Goal: Participate in discussion: Engage in conversation with other users on a specific topic

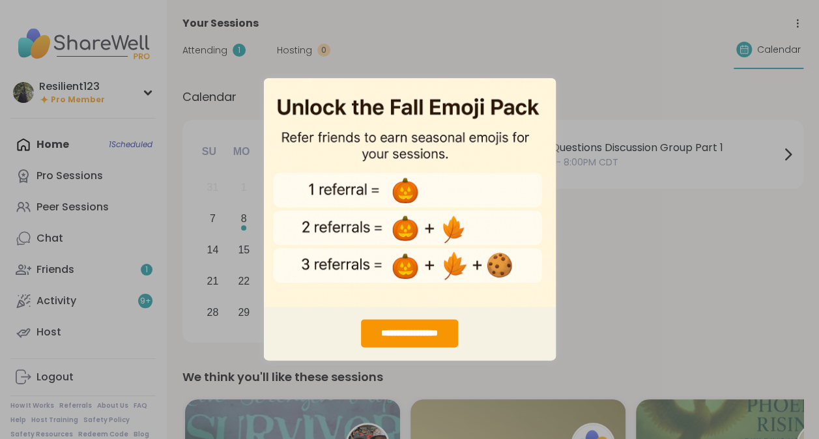
click at [604, 86] on div "**********" at bounding box center [409, 219] width 819 height 439
click at [625, 281] on div "**********" at bounding box center [409, 219] width 819 height 439
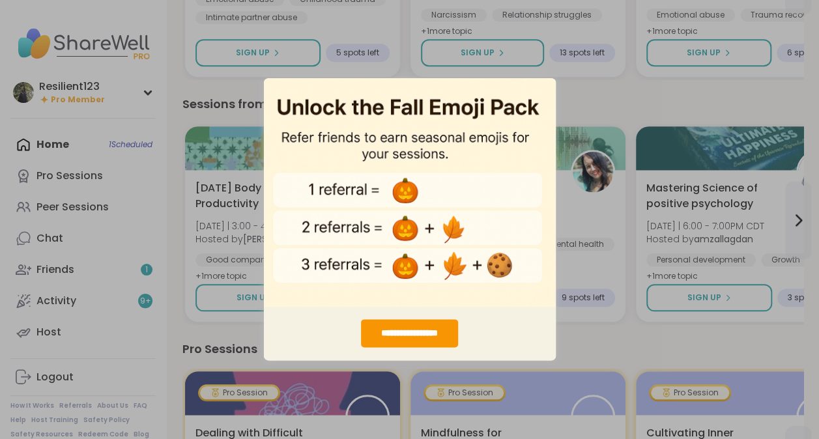
scroll to position [517, 0]
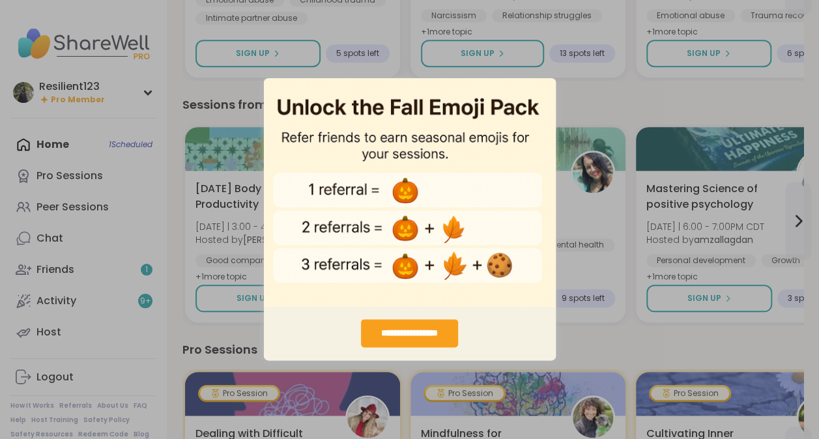
click at [376, 338] on div "**********" at bounding box center [409, 334] width 97 height 28
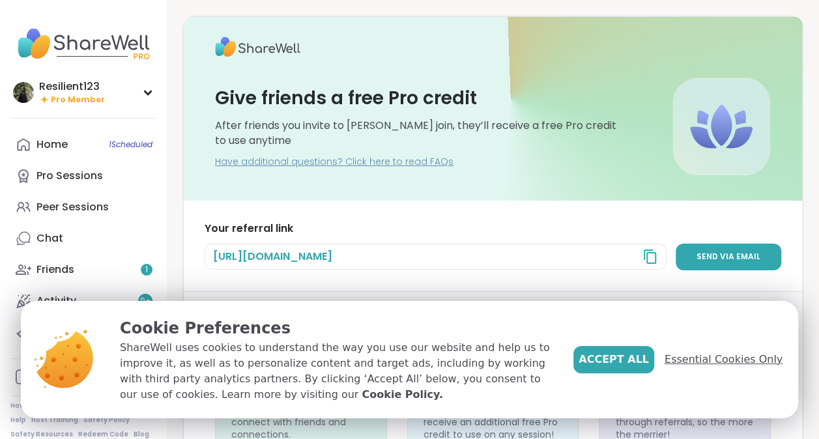
click at [688, 363] on span "Essential Cookies Only" at bounding box center [723, 360] width 118 height 16
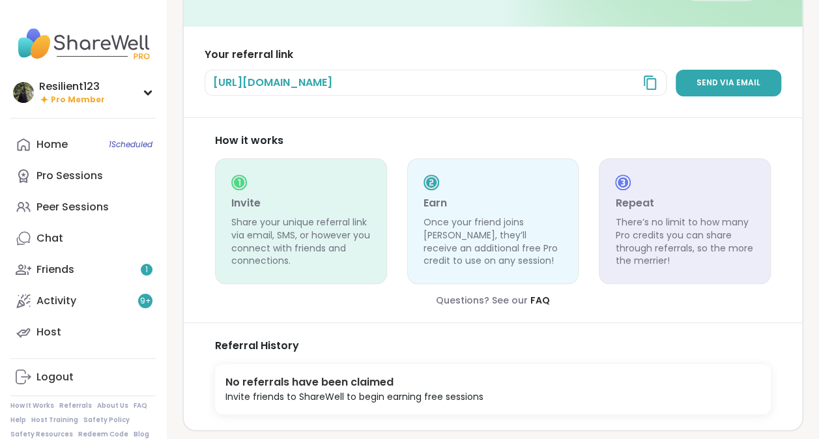
scroll to position [181, 0]
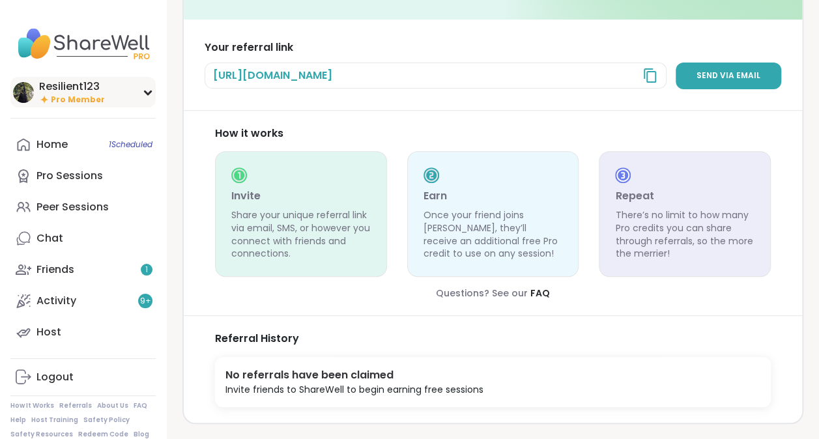
click at [65, 104] on span "Pro Member" at bounding box center [78, 99] width 54 height 11
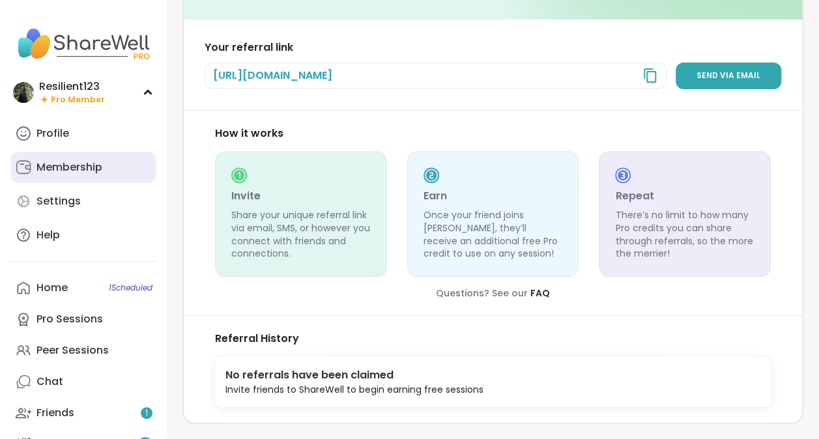
click at [66, 172] on div "Membership" at bounding box center [69, 167] width 66 height 14
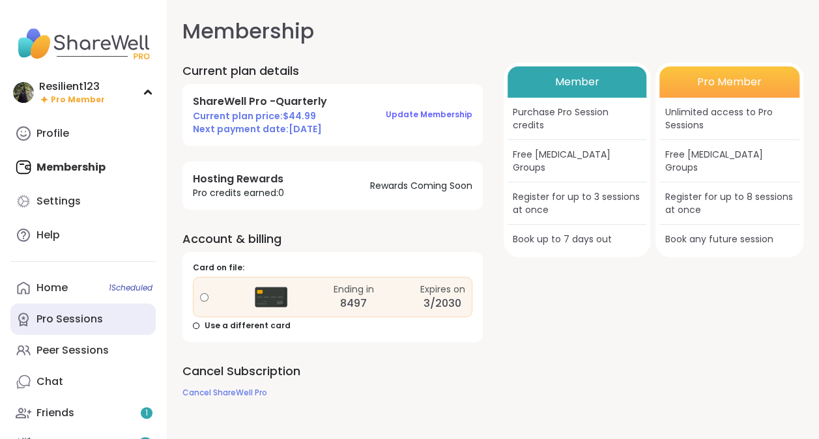
click at [38, 318] on div "Pro Sessions" at bounding box center [69, 319] width 66 height 14
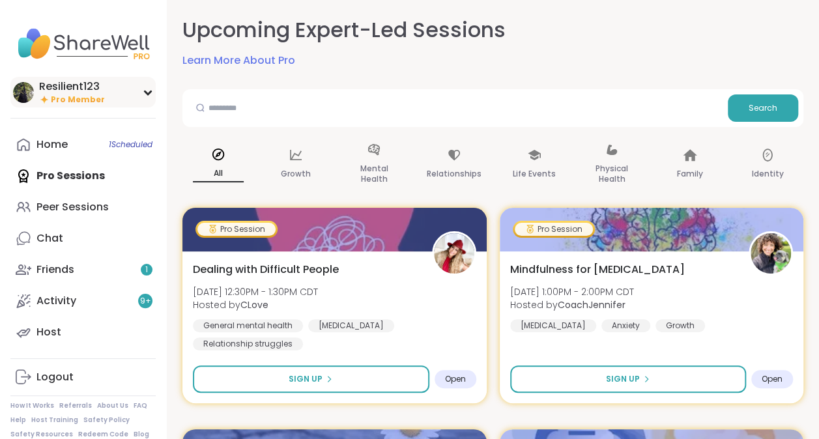
click at [148, 92] on icon at bounding box center [148, 92] width 10 height 7
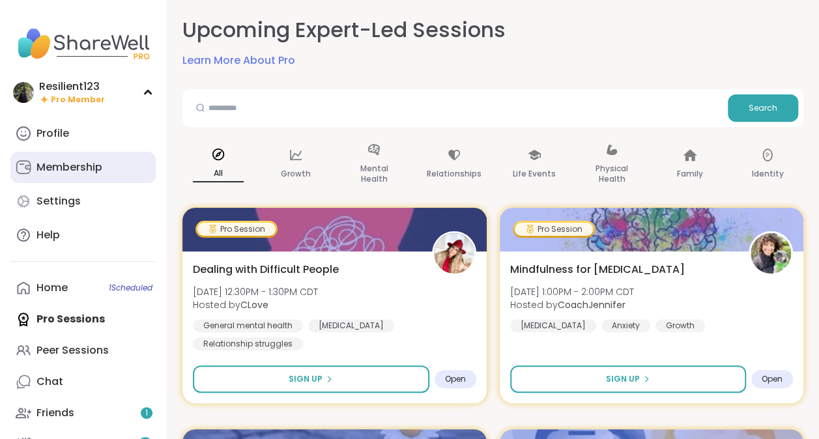
click at [48, 167] on div "Membership" at bounding box center [69, 167] width 66 height 14
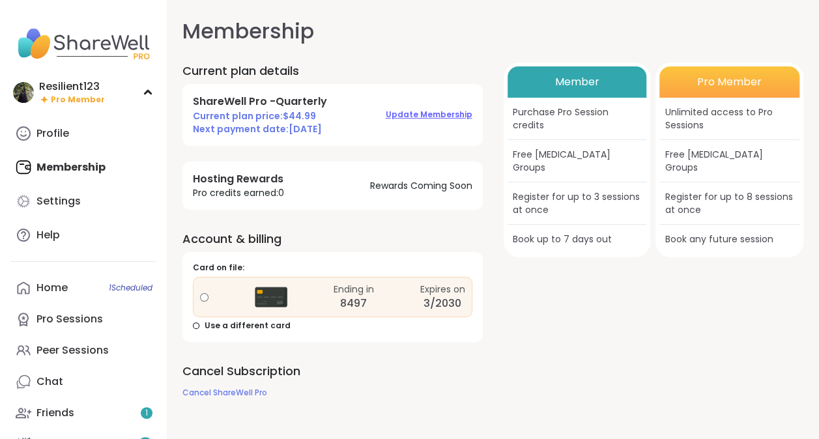
click at [397, 115] on span "Update Membership" at bounding box center [429, 114] width 87 height 11
click at [204, 395] on span "Cancel ShareWell Pro" at bounding box center [224, 392] width 85 height 11
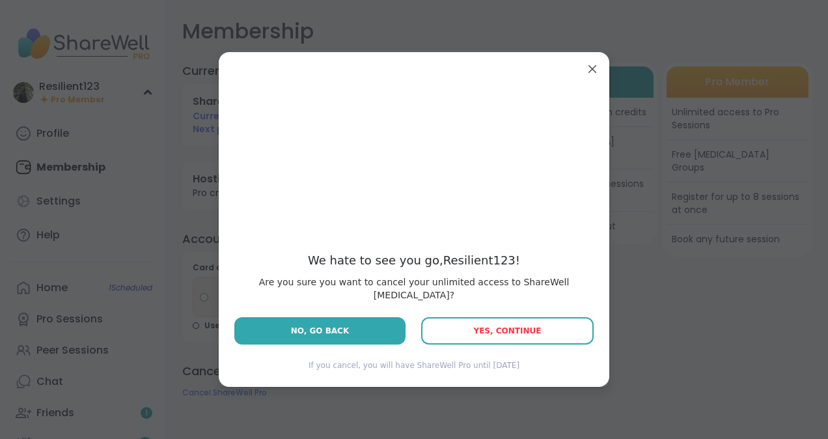
click at [474, 325] on button "Yes, Continue" at bounding box center [507, 330] width 173 height 27
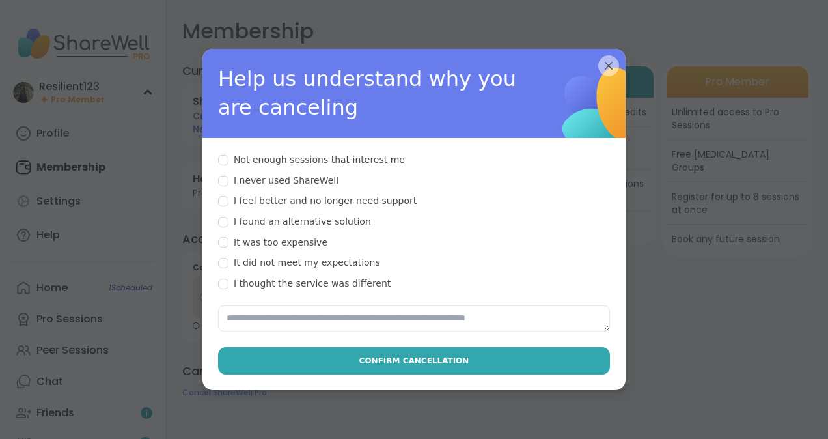
click at [218, 237] on div at bounding box center [223, 242] width 10 height 10
click at [218, 258] on div at bounding box center [223, 263] width 10 height 10
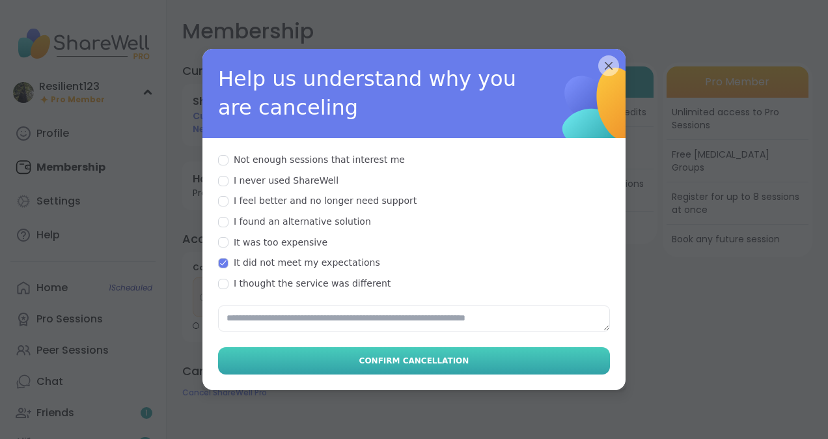
click at [262, 352] on button "Confirm Cancellation" at bounding box center [414, 360] width 392 height 27
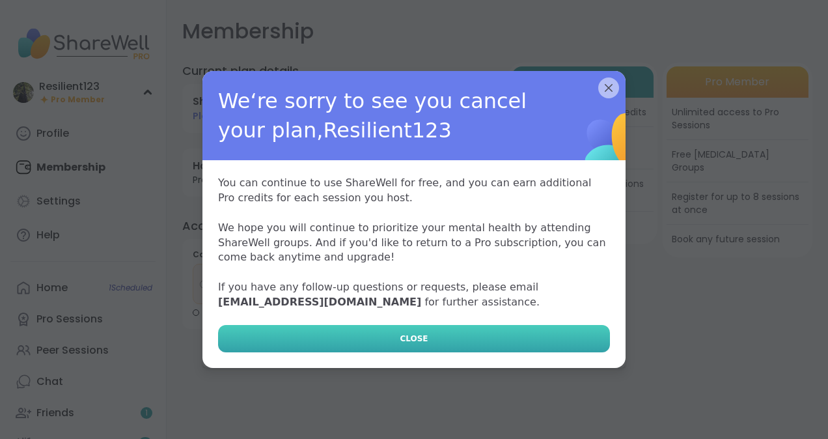
click at [243, 343] on button "CLOSE" at bounding box center [414, 338] width 392 height 27
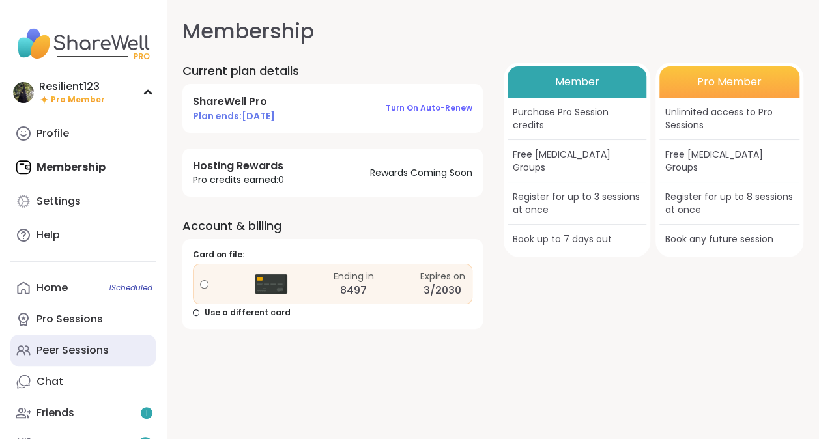
click at [51, 356] on div "Peer Sessions" at bounding box center [72, 350] width 72 height 14
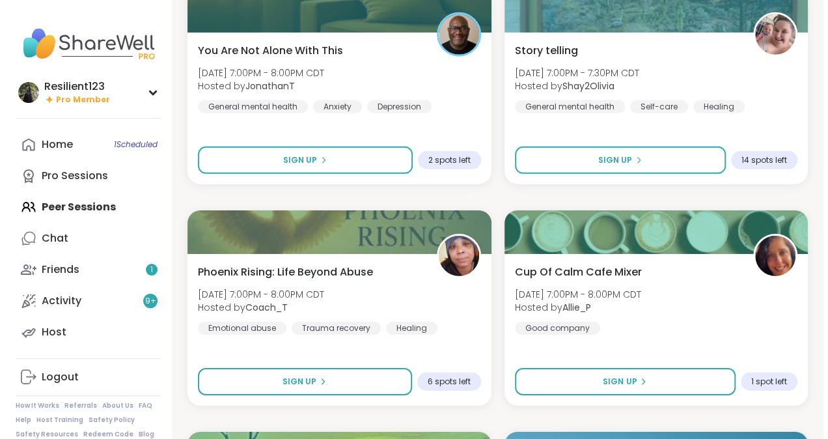
scroll to position [1973, 0]
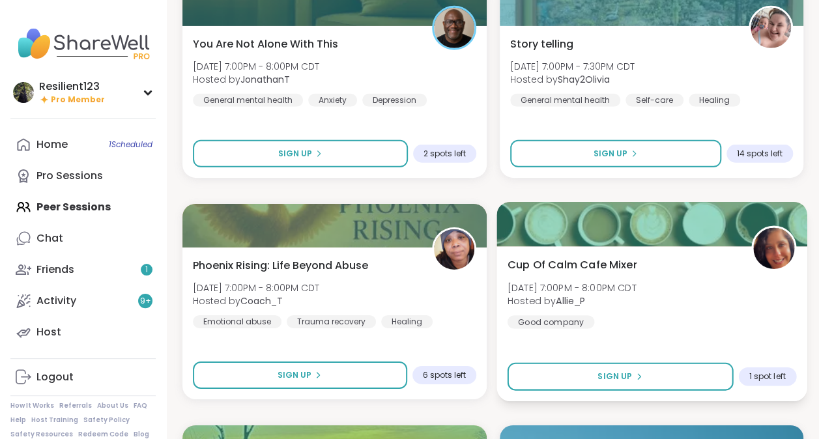
click at [507, 292] on div "Cup Of Calm Cafe Mixer Sun, Sep 07 | 7:00PM - 8:00PM CDT Hosted by Allie_P Good…" at bounding box center [651, 323] width 310 height 155
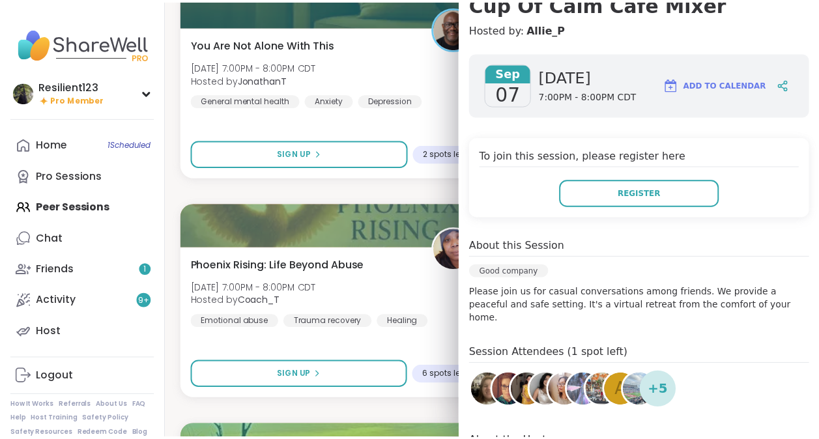
scroll to position [143, 0]
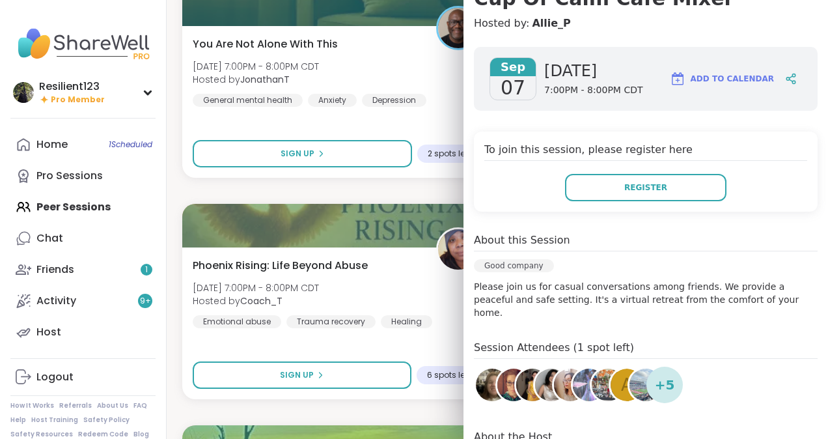
click at [188, 175] on div "A Glimmer of Hope Sun, Sep 07 | 1:30PM - 3:00PM CDT Hosted by SarahR83 Self-car…" at bounding box center [497, 191] width 630 height 3960
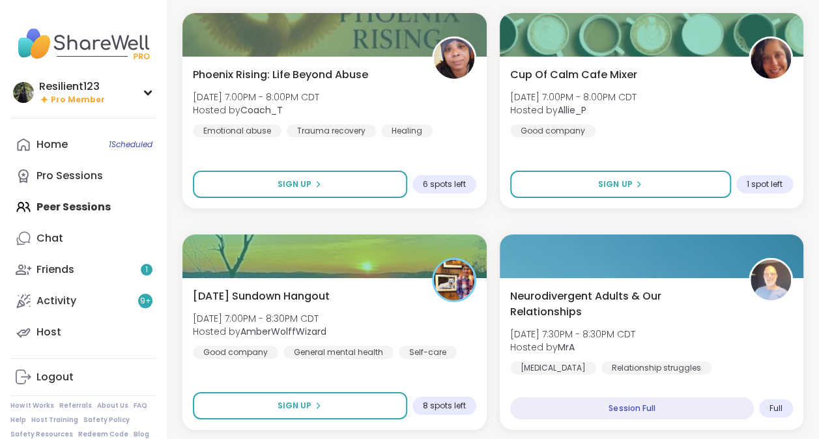
scroll to position [2163, 0]
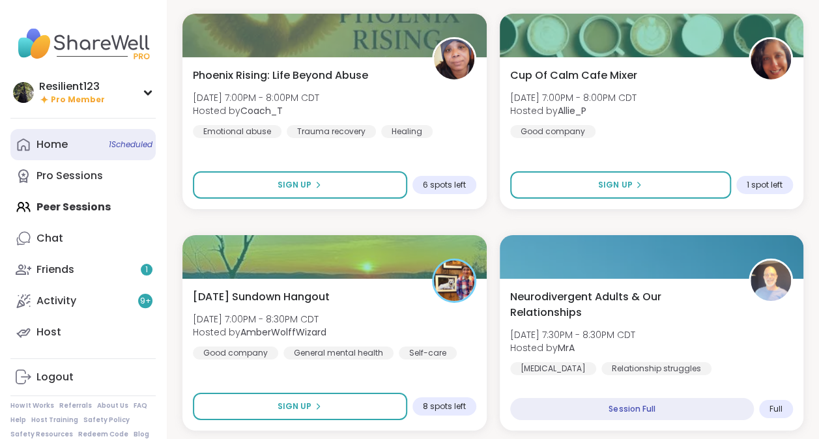
click at [44, 146] on div "Home 1 Scheduled" at bounding box center [51, 144] width 31 height 14
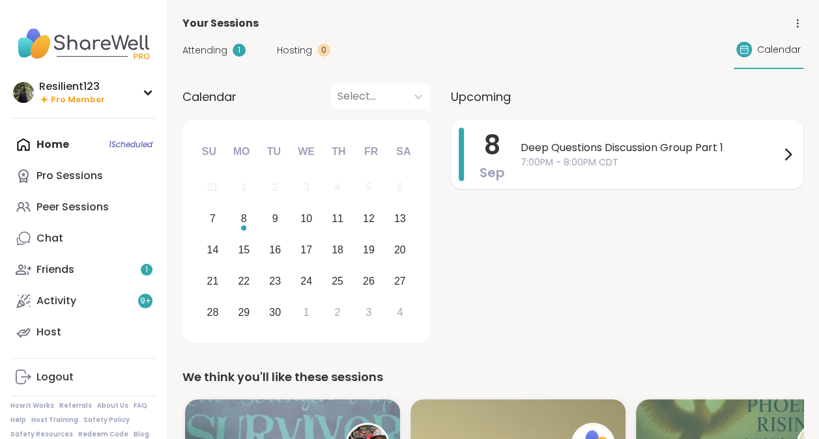
click at [786, 155] on icon at bounding box center [788, 155] width 16 height 16
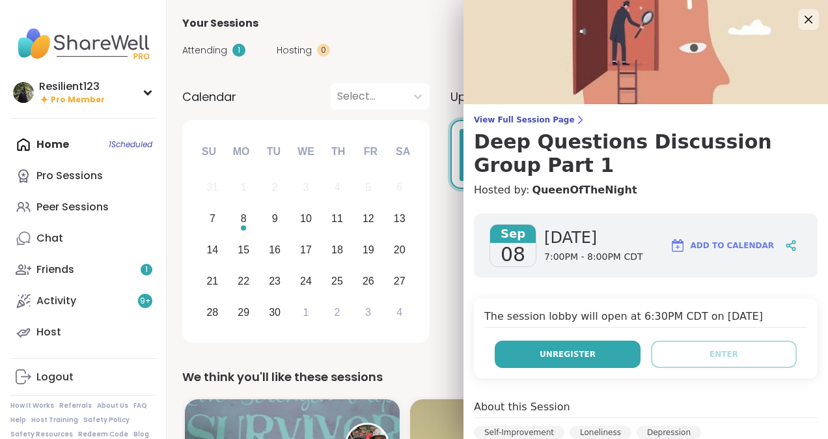
click at [535, 361] on button "Unregister" at bounding box center [568, 354] width 146 height 27
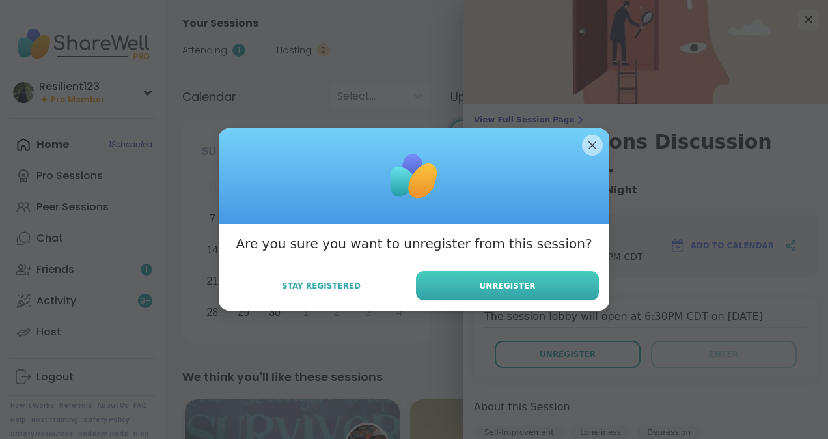
click at [447, 292] on button "Unregister" at bounding box center [507, 285] width 183 height 29
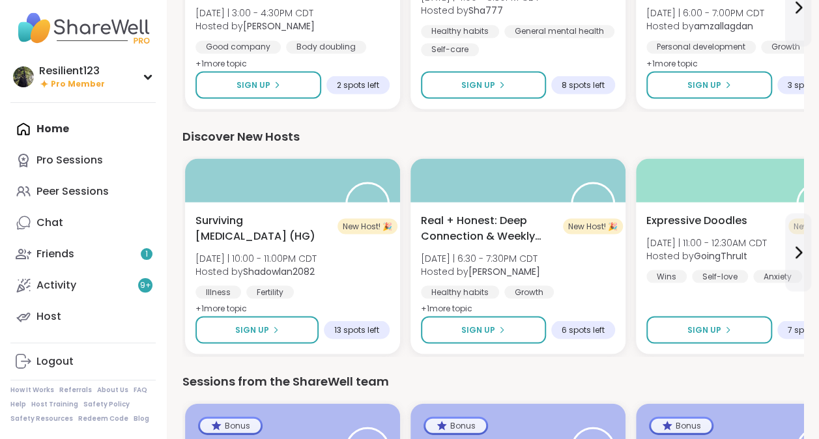
scroll to position [1177, 0]
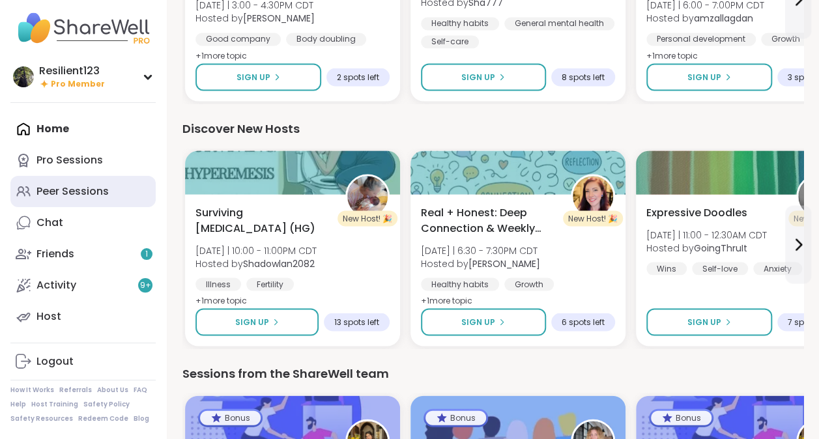
click at [47, 194] on div "Peer Sessions" at bounding box center [72, 191] width 72 height 14
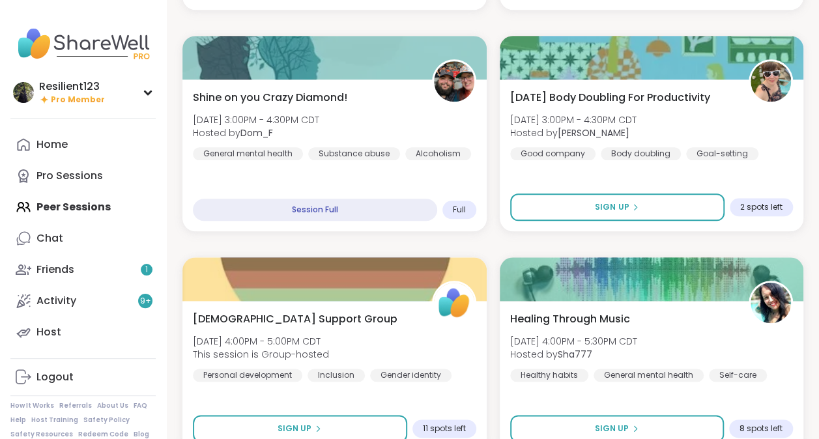
scroll to position [585, 0]
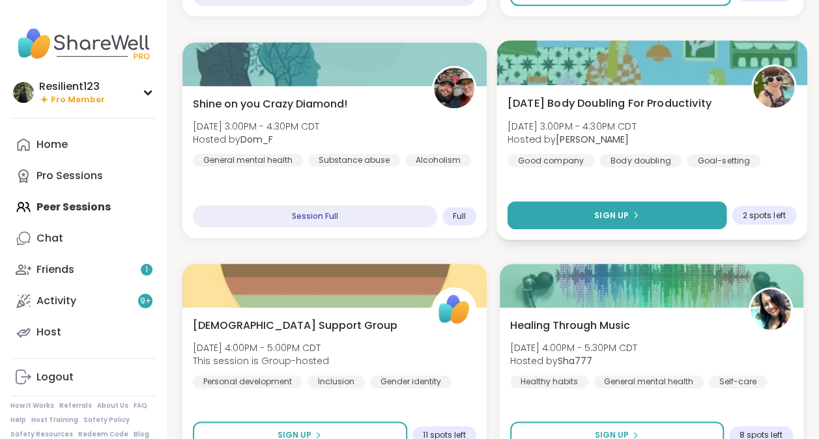
click at [532, 217] on button "Sign Up" at bounding box center [616, 215] width 219 height 28
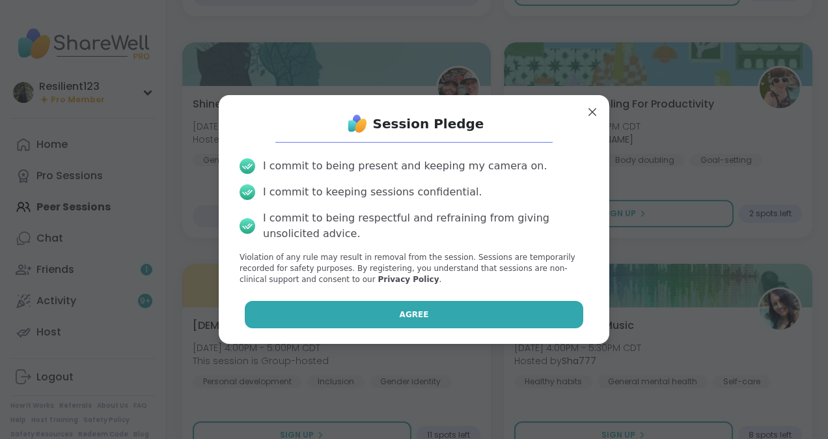
click at [290, 320] on button "Agree" at bounding box center [414, 314] width 339 height 27
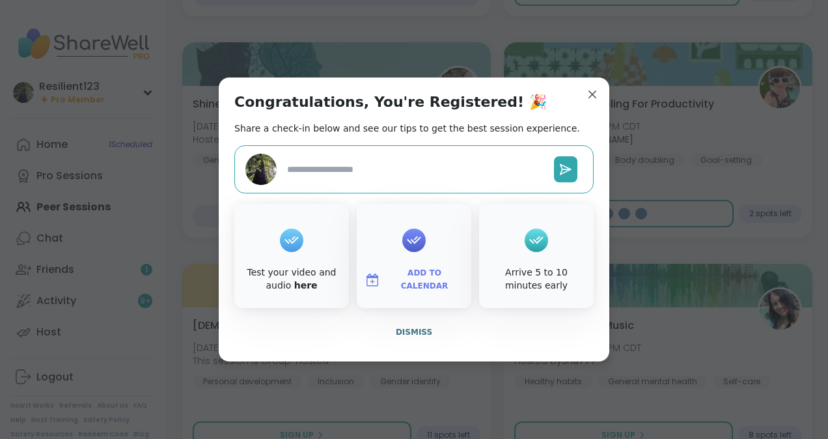
type textarea "*"
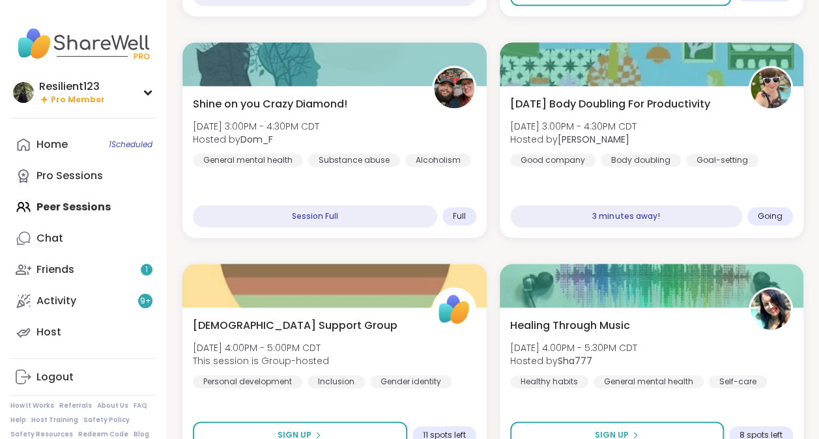
scroll to position [616, 0]
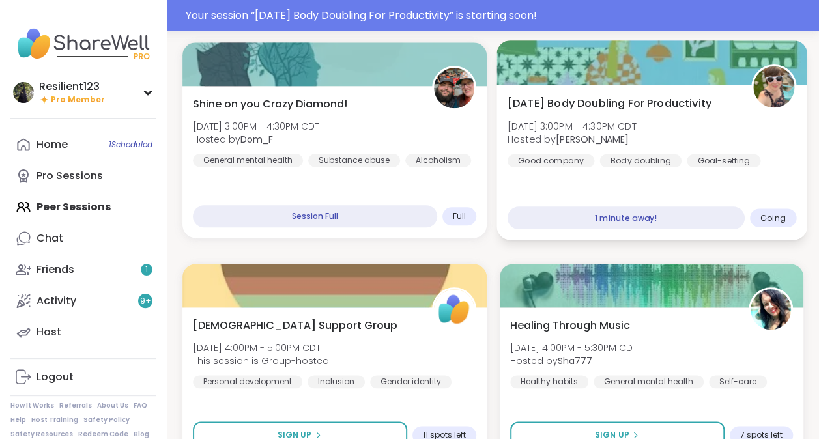
click at [666, 217] on div "1 minute away!" at bounding box center [625, 217] width 237 height 23
click at [707, 216] on div "1 minute away!" at bounding box center [625, 217] width 237 height 23
click at [677, 99] on span "[DATE] Body Doubling For Productivity" at bounding box center [609, 103] width 204 height 16
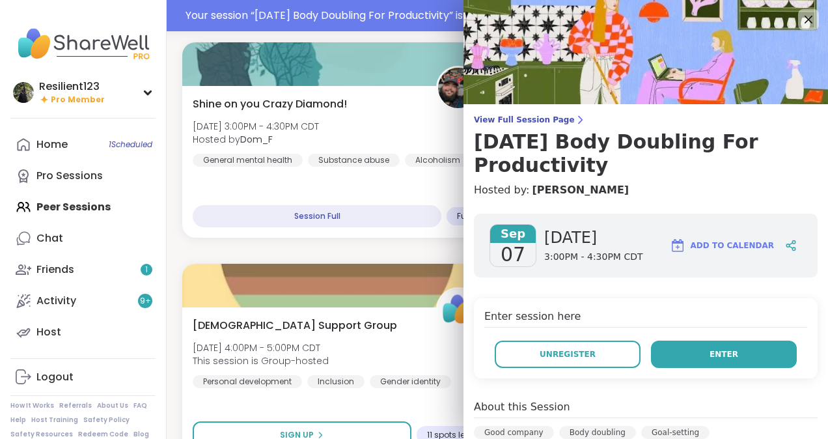
click at [718, 346] on button "Enter" at bounding box center [724, 354] width 146 height 27
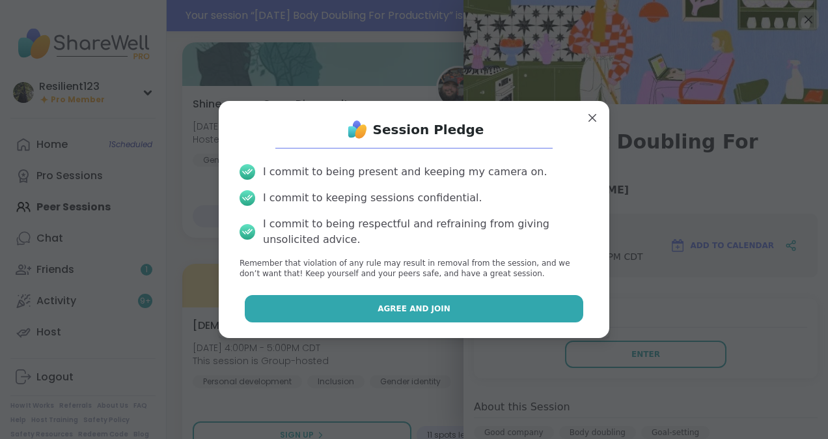
click at [498, 303] on button "Agree and Join" at bounding box center [414, 308] width 339 height 27
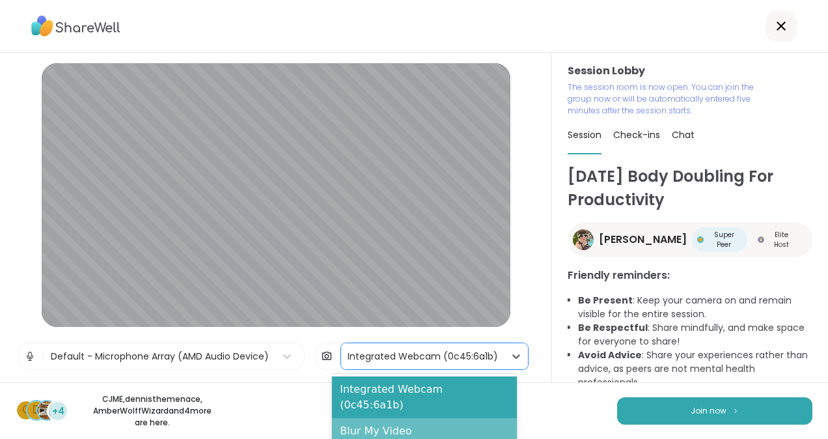
click at [352, 423] on div "Blur My Video" at bounding box center [424, 431] width 185 height 26
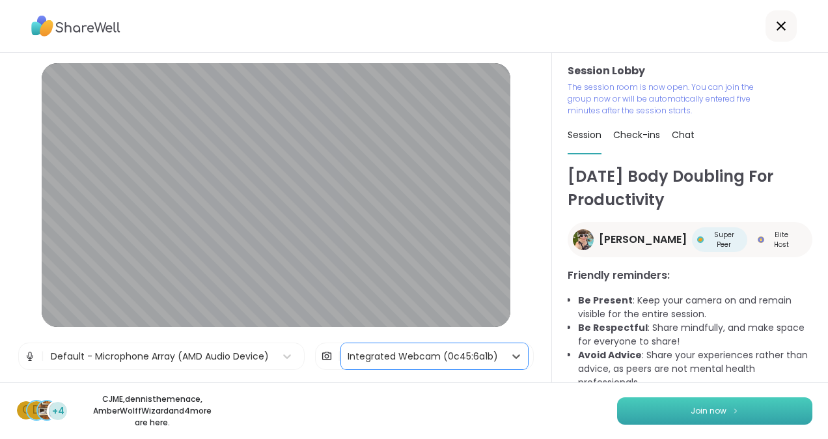
click at [761, 410] on button "Join now" at bounding box center [714, 410] width 195 height 27
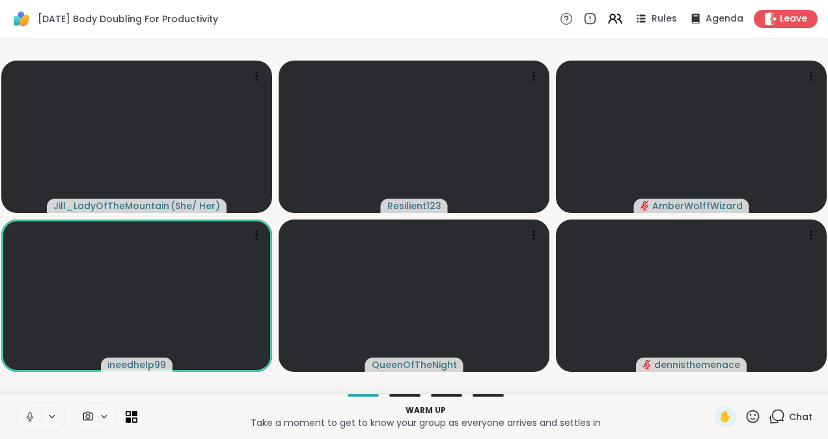
drag, startPoint x: 31, startPoint y: 414, endPoint x: 26, endPoint y: 420, distance: 7.4
click at [26, 420] on icon at bounding box center [30, 417] width 12 height 12
click at [536, 74] on icon at bounding box center [534, 76] width 13 height 13
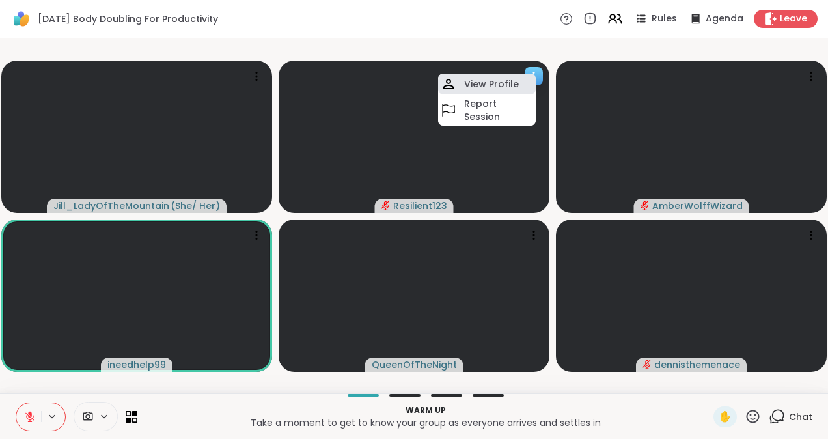
click at [499, 87] on h4 "View Profile" at bounding box center [491, 84] width 55 height 13
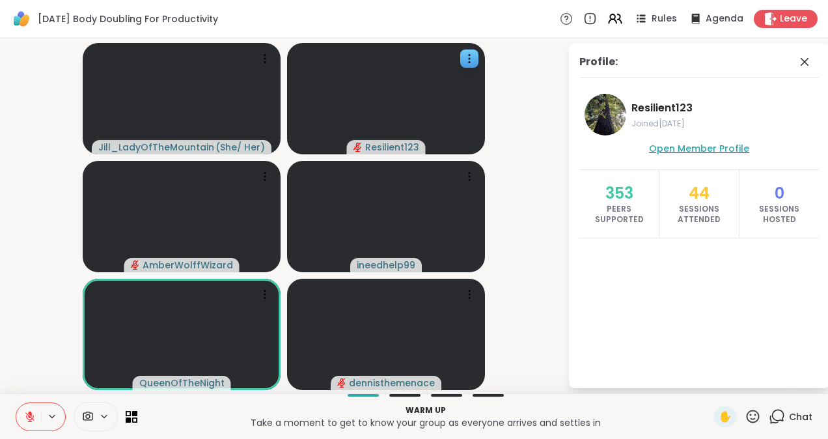
click at [682, 145] on span "Open Member Profile" at bounding box center [699, 148] width 100 height 13
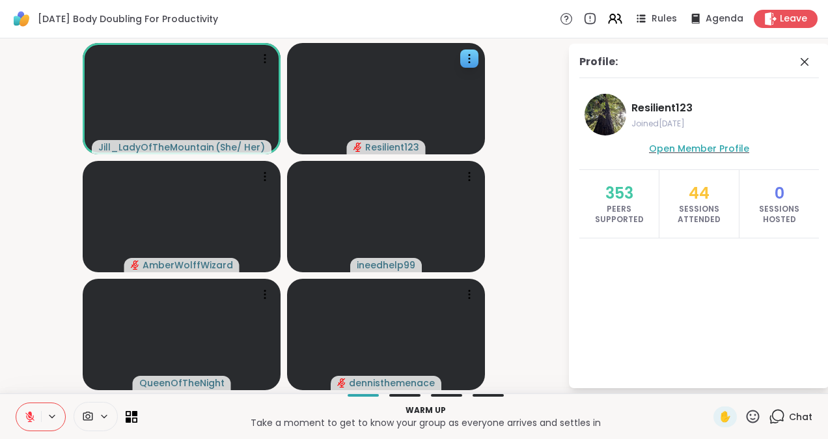
click at [716, 147] on span "Open Member Profile" at bounding box center [699, 148] width 100 height 13
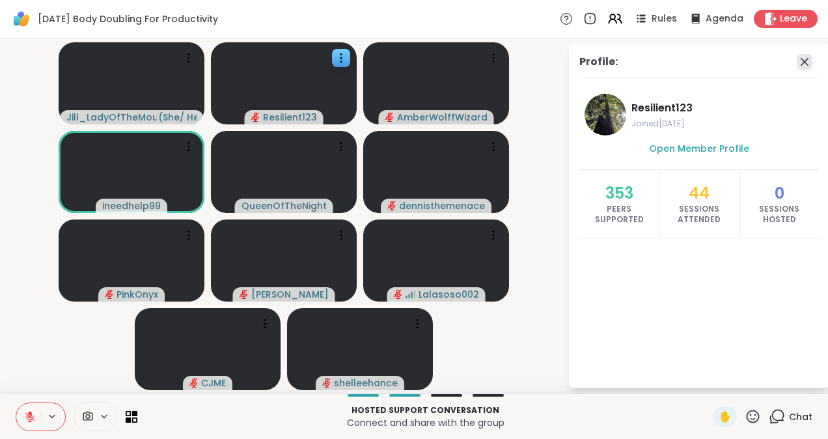
click at [805, 63] on icon at bounding box center [805, 62] width 16 height 16
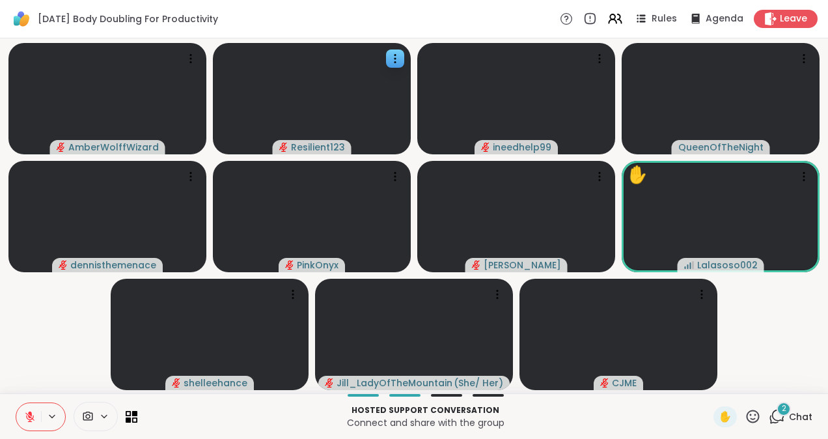
click at [769, 414] on icon at bounding box center [777, 416] width 16 height 16
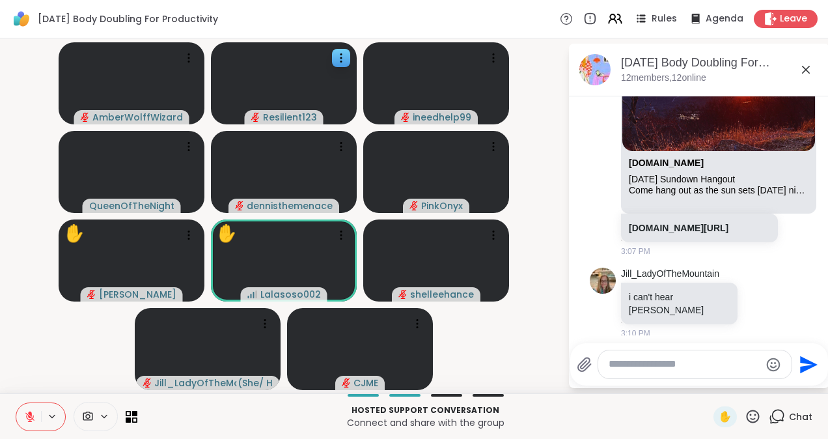
scroll to position [193, 0]
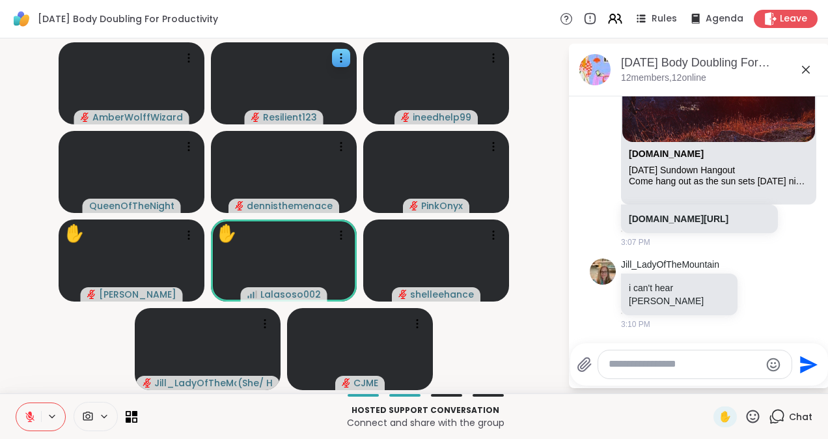
click at [809, 68] on icon at bounding box center [806, 70] width 16 height 16
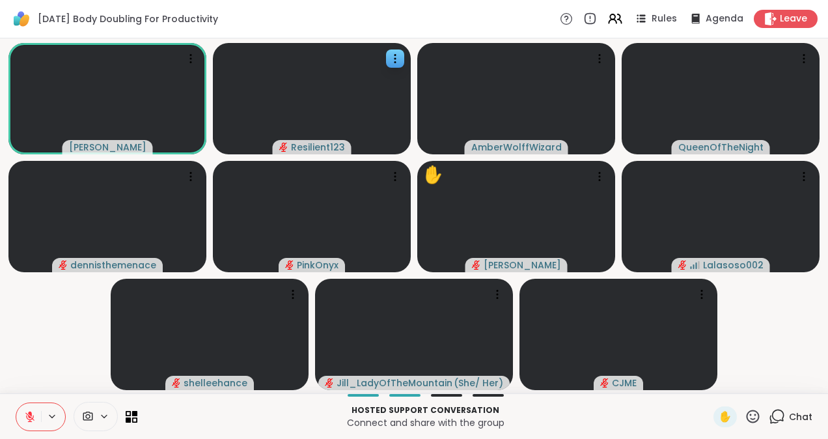
click at [772, 419] on icon at bounding box center [777, 416] width 16 height 16
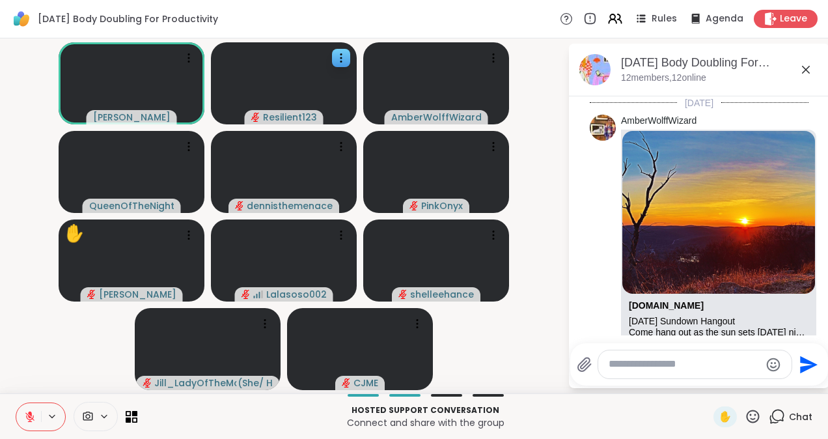
scroll to position [163, 0]
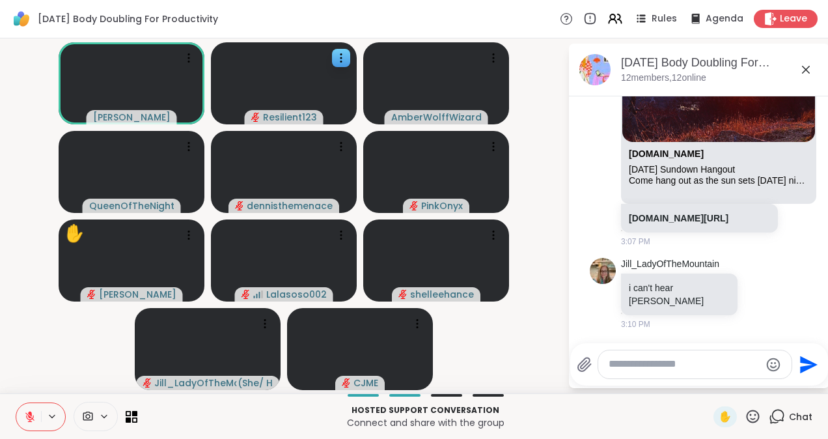
click at [671, 365] on textarea "Type your message" at bounding box center [685, 365] width 152 height 14
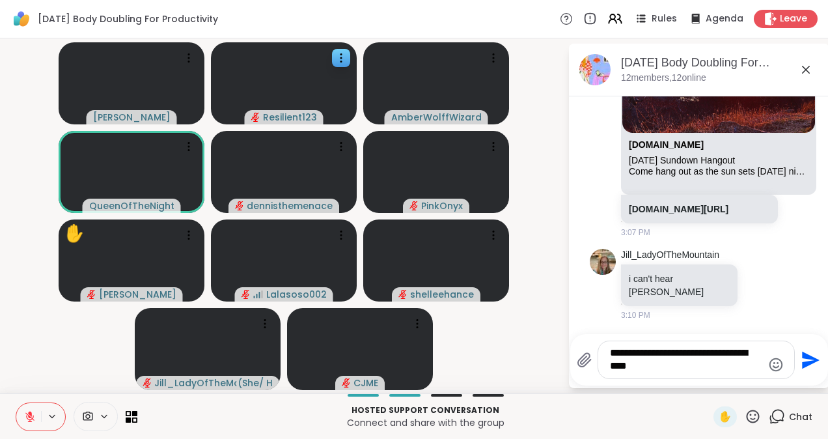
type textarea "**********"
click at [808, 367] on icon "Send" at bounding box center [809, 360] width 21 height 21
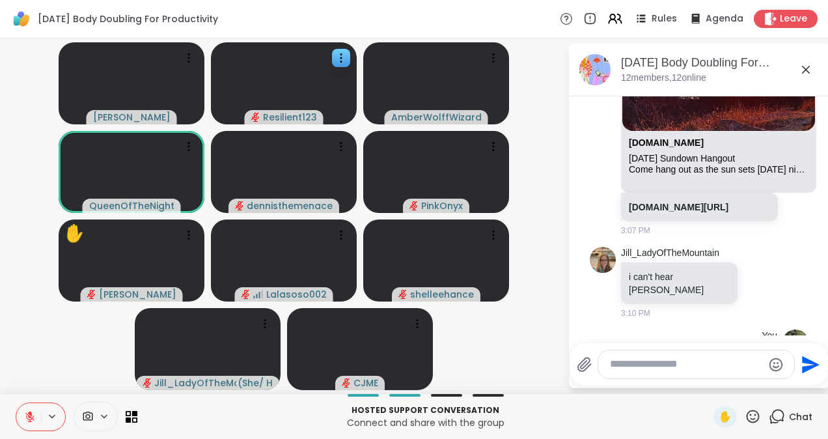
scroll to position [245, 0]
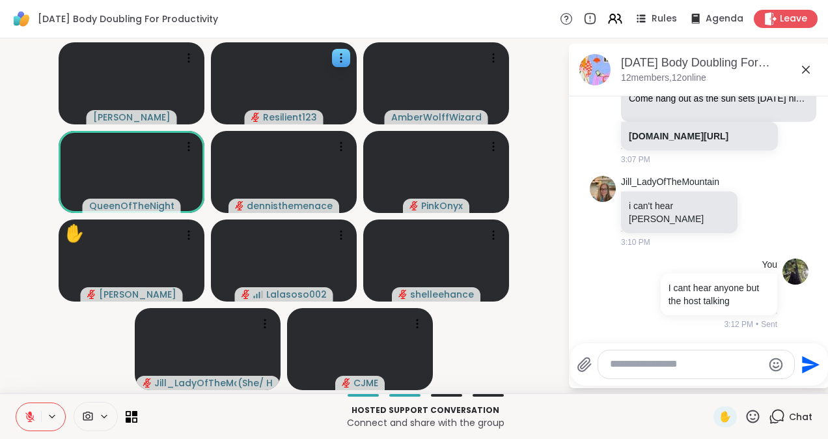
click at [808, 69] on icon at bounding box center [806, 70] width 16 height 16
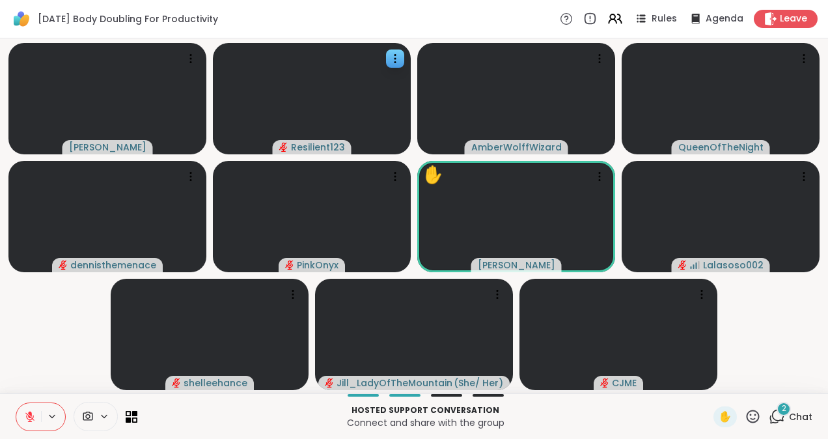
click at [782, 414] on span "2" at bounding box center [784, 408] width 5 height 11
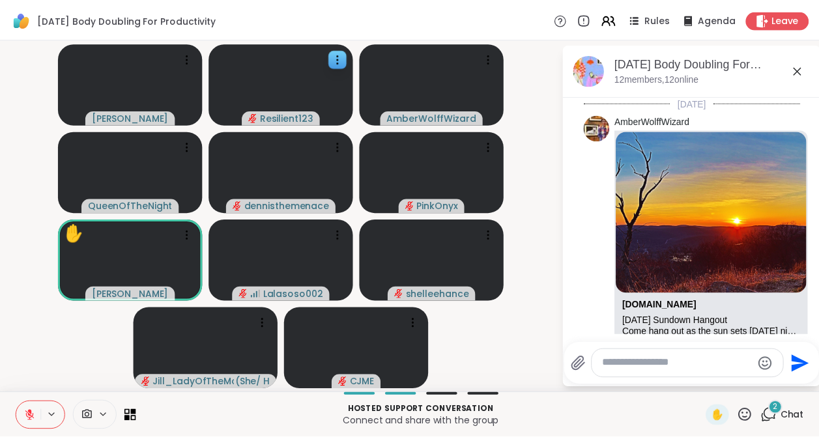
scroll to position [573, 0]
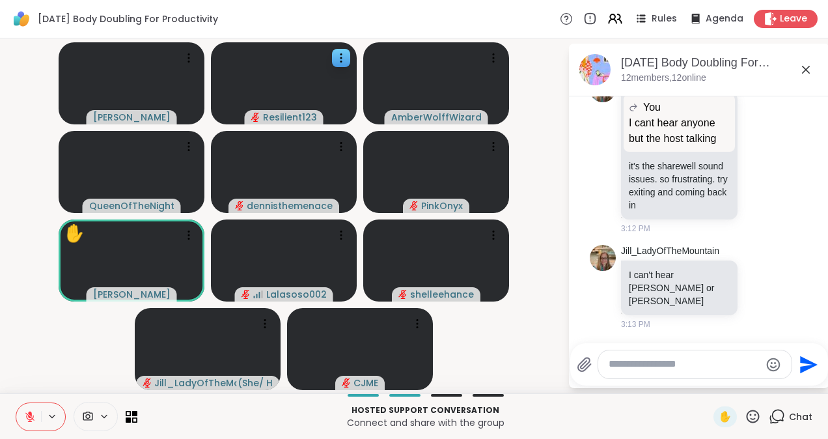
click at [804, 71] on icon at bounding box center [806, 70] width 16 height 16
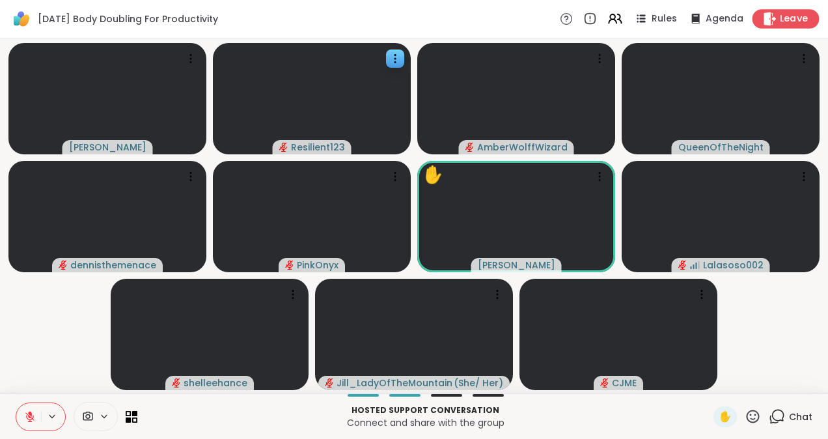
click at [780, 23] on span "Leave" at bounding box center [794, 19] width 29 height 14
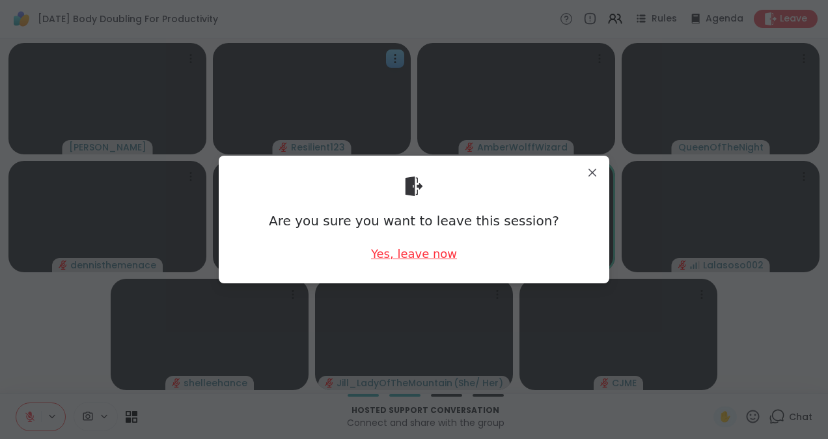
click at [426, 258] on div "Yes, leave now" at bounding box center [414, 254] width 86 height 16
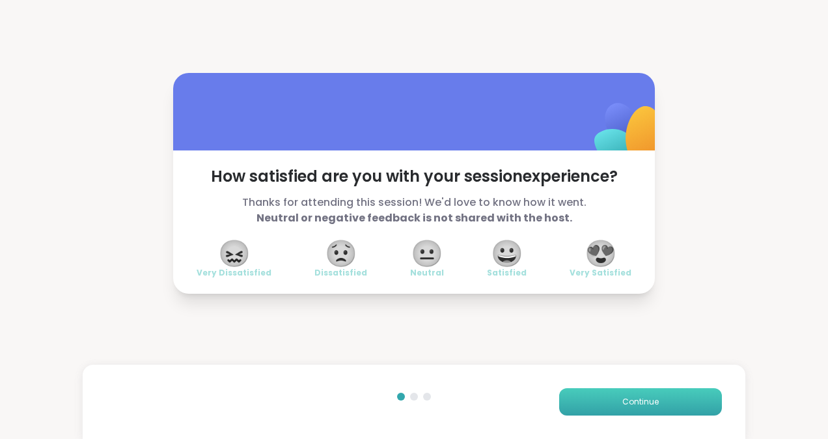
click at [681, 398] on button "Continue" at bounding box center [640, 401] width 163 height 27
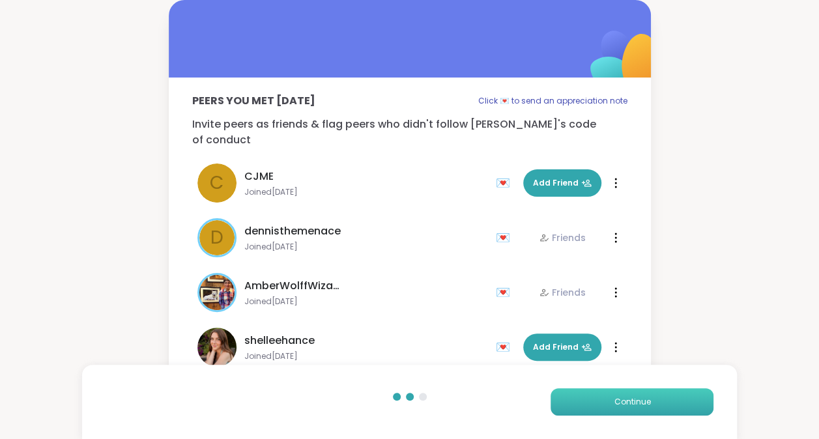
click at [666, 406] on button "Continue" at bounding box center [631, 401] width 163 height 27
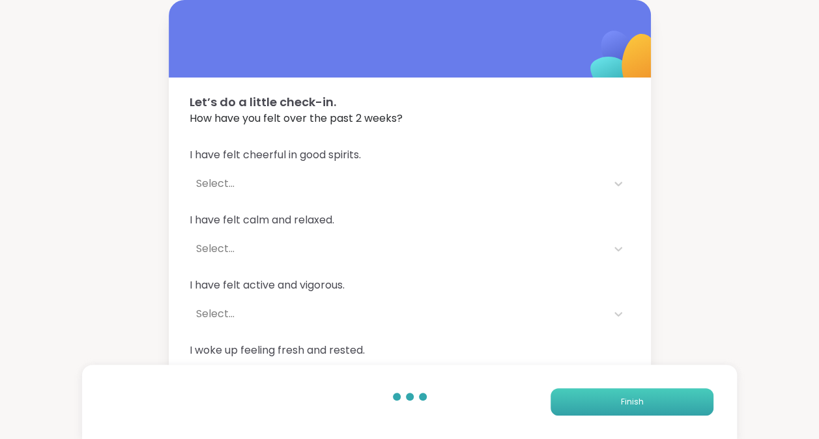
click at [666, 400] on button "Finish" at bounding box center [631, 401] width 163 height 27
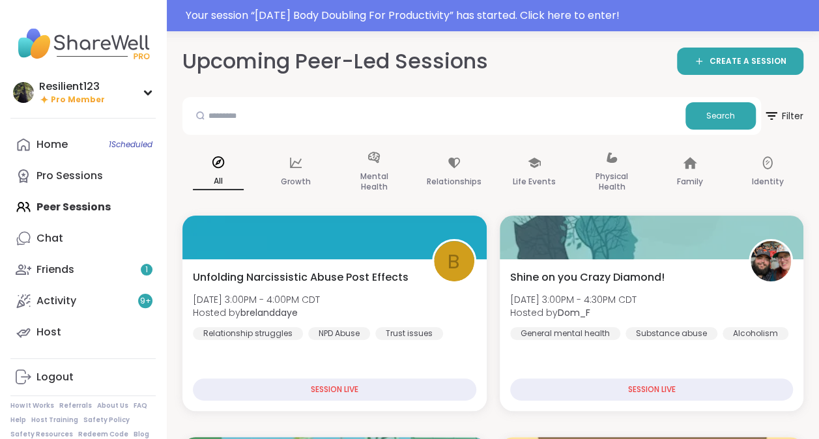
click at [92, 207] on div "Home 1 Scheduled Pro Sessions Peer Sessions Chat Friends 1 Activity 9 + Host" at bounding box center [82, 238] width 145 height 219
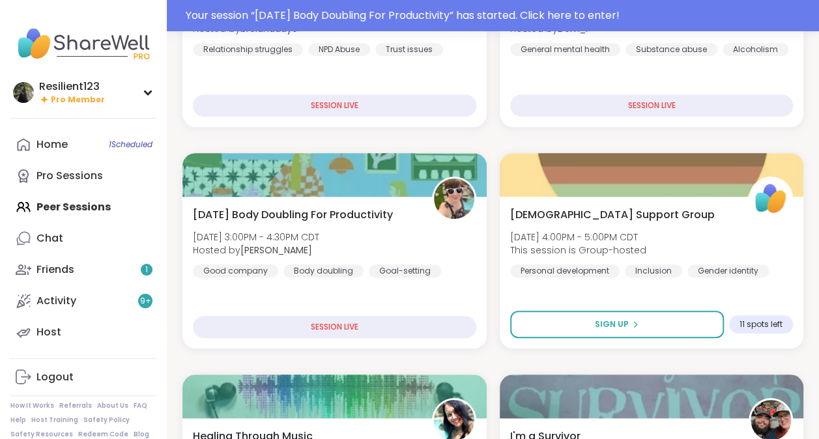
scroll to position [287, 0]
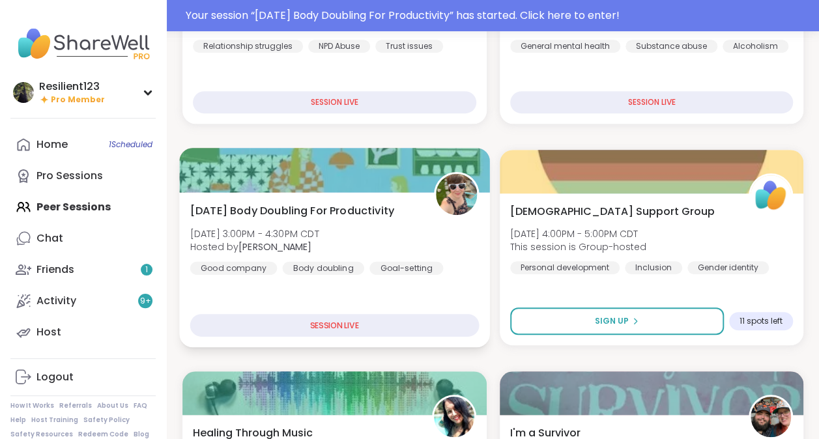
click at [348, 224] on div "[DATE] Body Doubling For Productivity [DATE] 3:00PM - 4:30PM CDT Hosted by [PER…" at bounding box center [334, 239] width 289 height 72
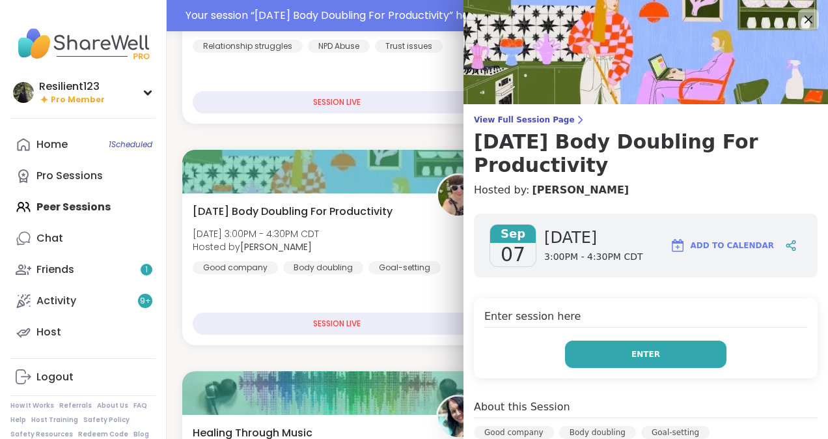
click at [672, 354] on button "Enter" at bounding box center [646, 354] width 162 height 27
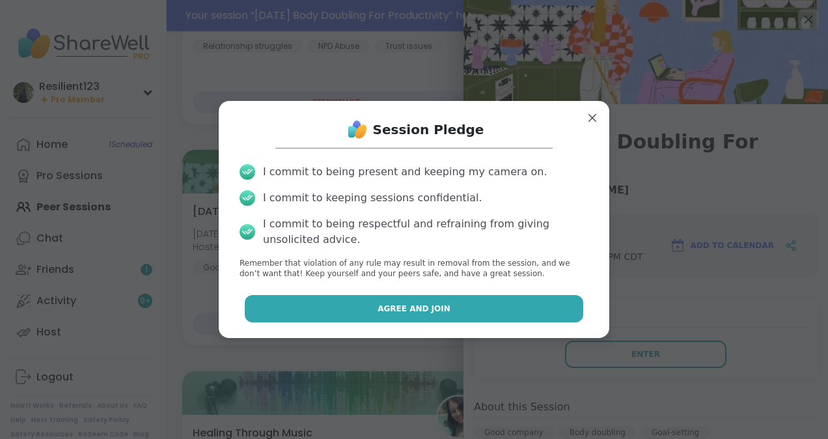
click at [533, 311] on button "Agree and Join" at bounding box center [414, 308] width 339 height 27
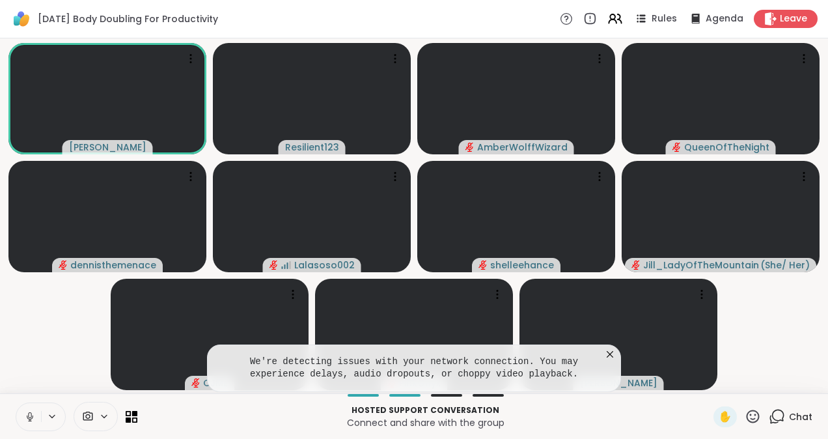
click at [32, 417] on icon at bounding box center [30, 417] width 7 height 4
click at [610, 356] on icon at bounding box center [610, 354] width 13 height 13
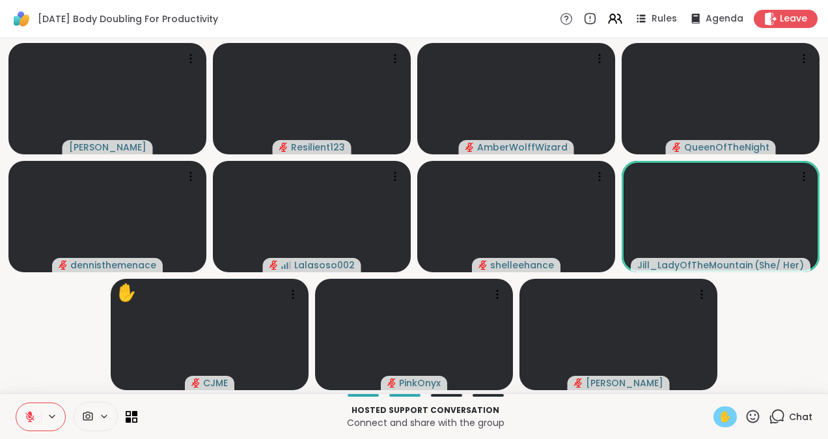
click at [719, 418] on span "✋" at bounding box center [725, 417] width 13 height 16
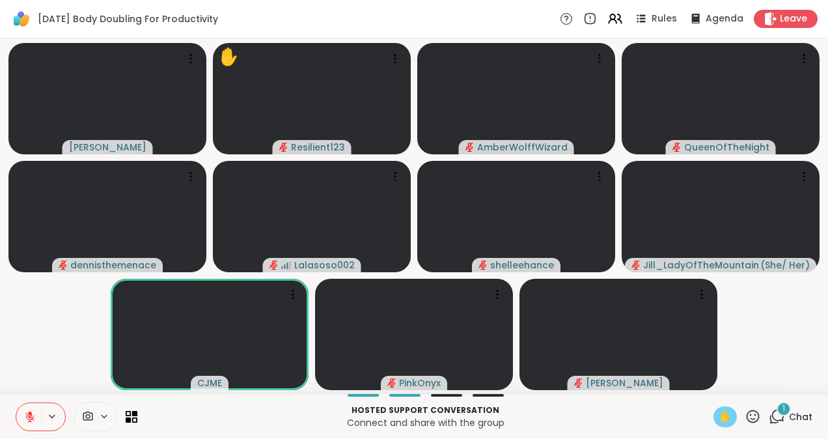
click at [789, 412] on span "Chat" at bounding box center [800, 416] width 23 height 13
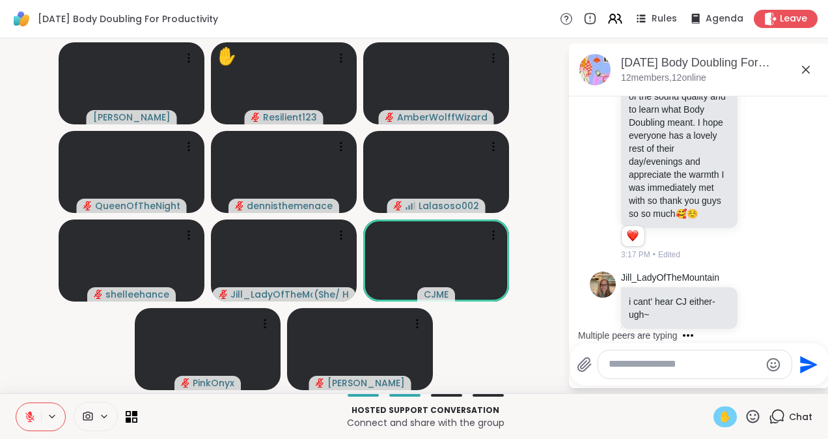
scroll to position [907, 0]
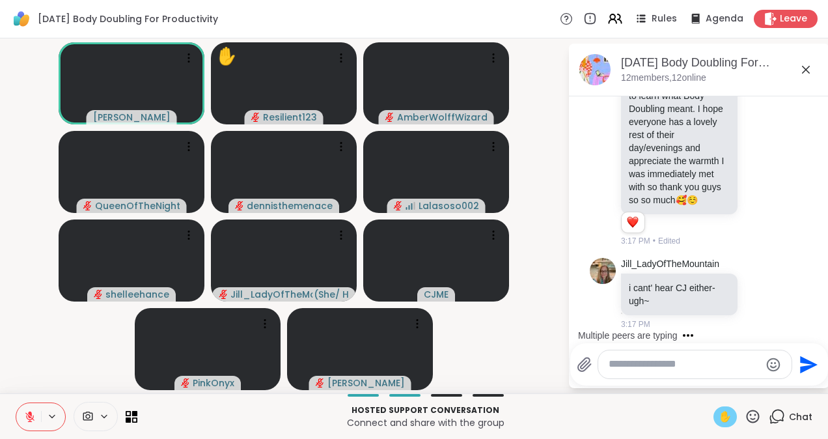
click at [611, 360] on textarea "Type your message" at bounding box center [685, 365] width 152 height 14
type textarea "*"
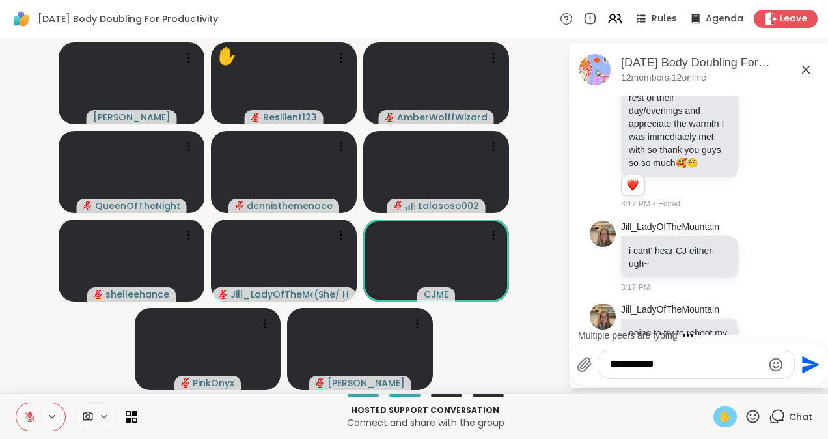
scroll to position [1002, 0]
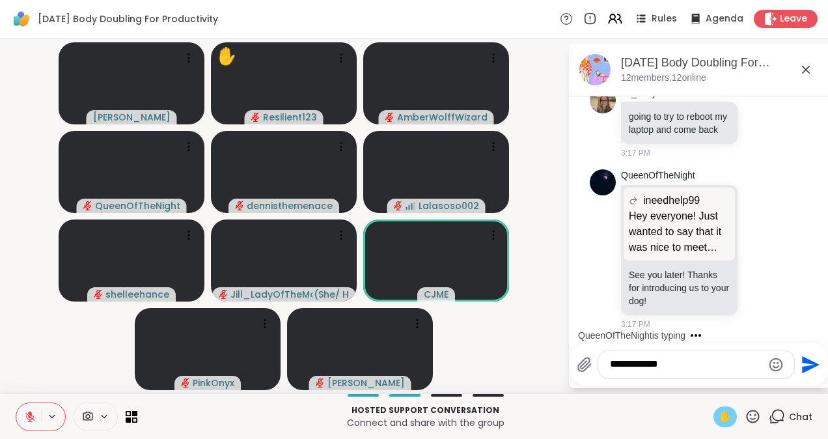
type textarea "**********"
click at [802, 367] on icon "Send" at bounding box center [811, 365] width 18 height 18
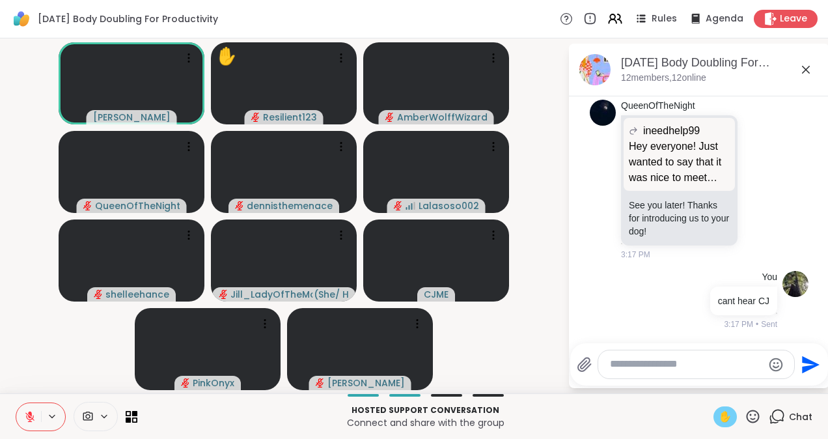
click at [808, 70] on icon at bounding box center [806, 70] width 8 height 8
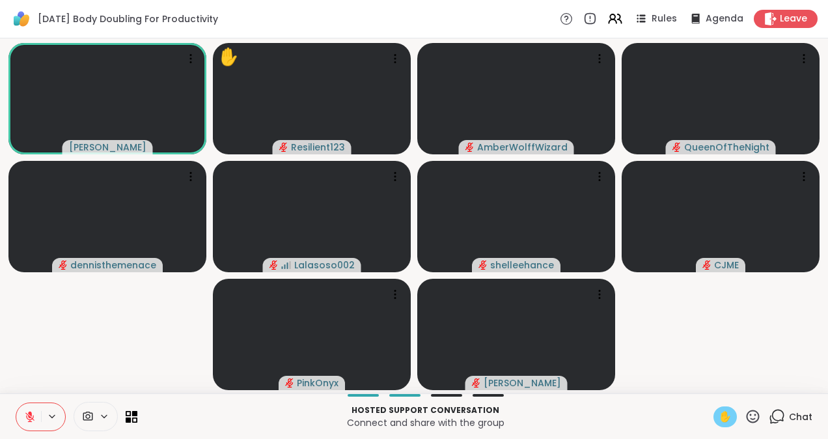
drag, startPoint x: 29, startPoint y: 421, endPoint x: 22, endPoint y: 414, distance: 10.1
drag, startPoint x: 22, startPoint y: 414, endPoint x: 33, endPoint y: 421, distance: 12.6
drag, startPoint x: 33, startPoint y: 421, endPoint x: 25, endPoint y: 418, distance: 8.2
click at [25, 418] on icon at bounding box center [30, 417] width 12 height 12
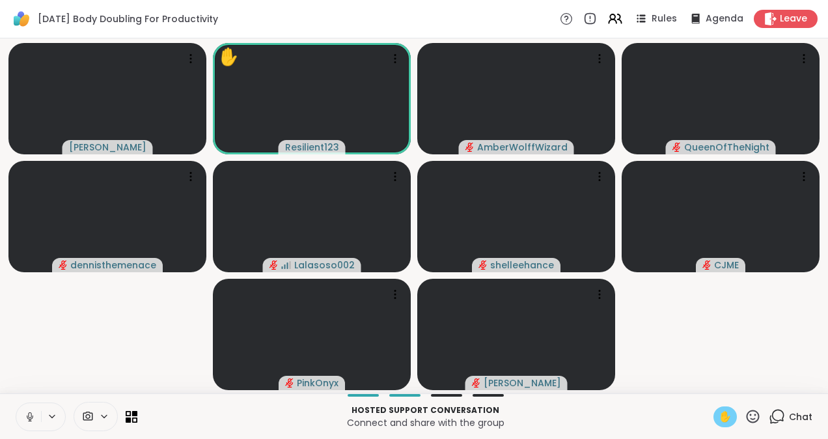
click at [27, 417] on icon at bounding box center [30, 417] width 7 height 4
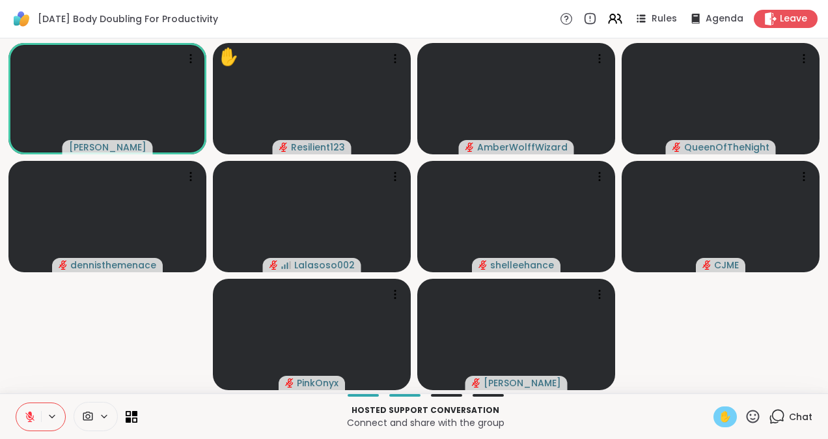
click at [719, 421] on span "✋" at bounding box center [725, 417] width 13 height 16
click at [397, 60] on icon at bounding box center [395, 58] width 13 height 13
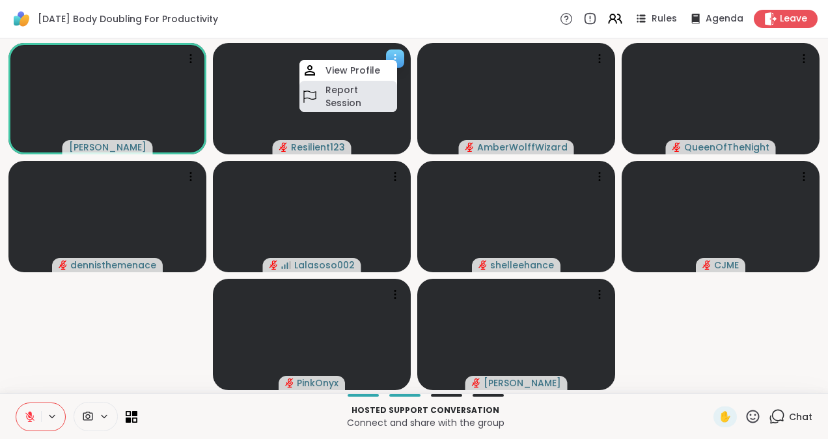
click at [359, 94] on h4 "Report Session" at bounding box center [360, 96] width 69 height 26
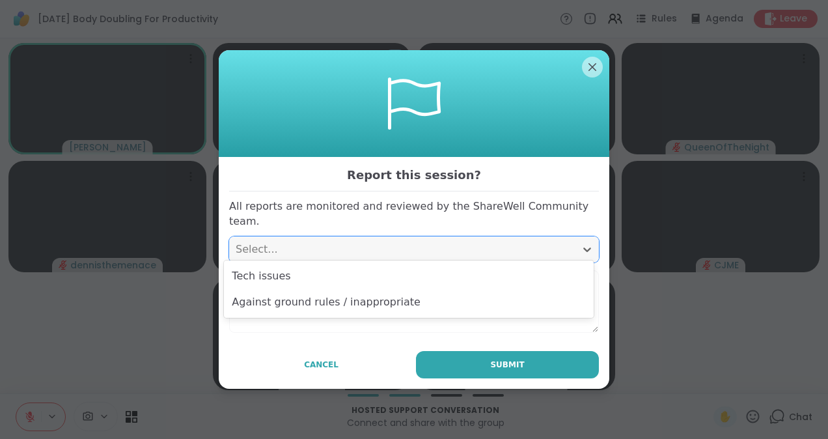
click at [253, 245] on div "Select..." at bounding box center [402, 250] width 333 height 16
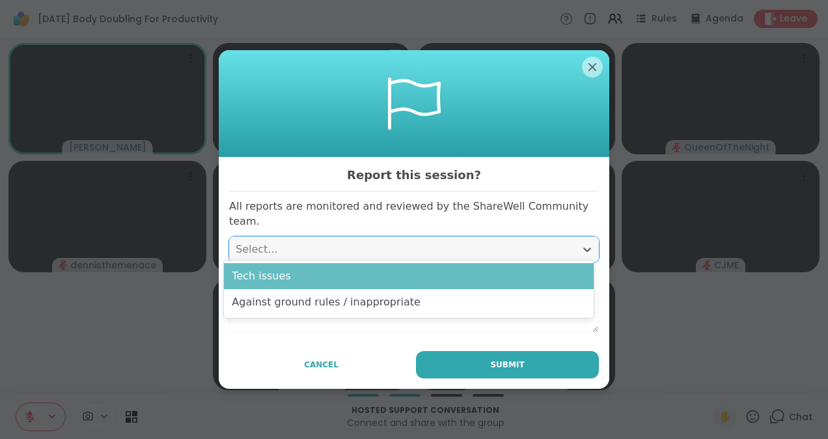
click at [259, 275] on div "Tech issues" at bounding box center [409, 276] width 370 height 26
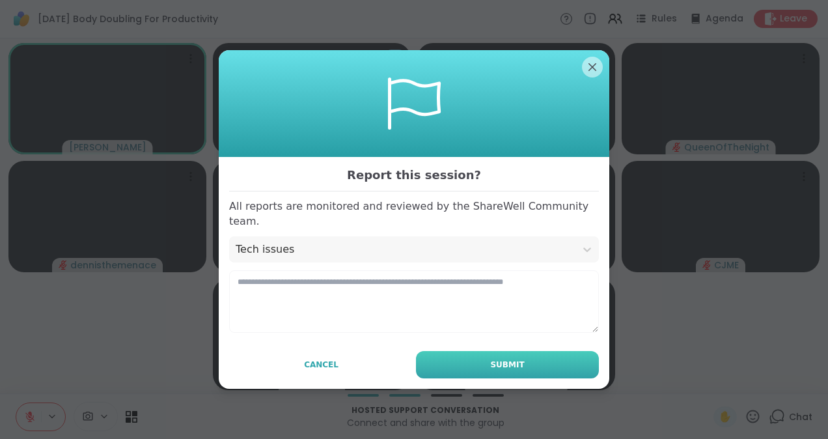
click at [434, 351] on button "Submit" at bounding box center [507, 364] width 183 height 27
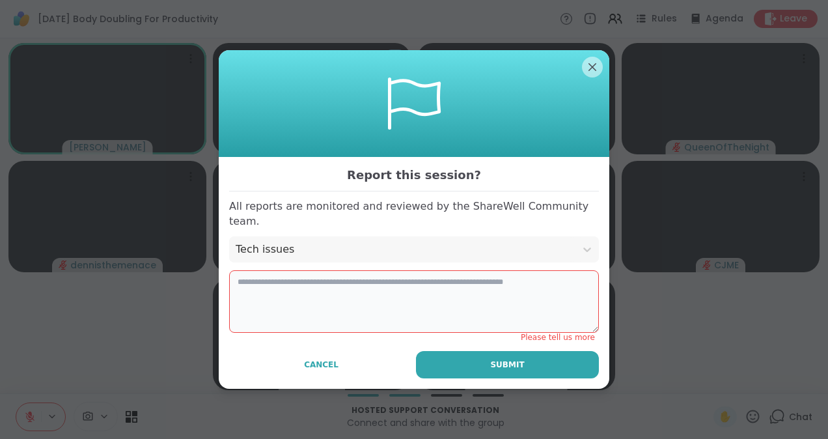
click at [309, 273] on textarea at bounding box center [414, 301] width 370 height 63
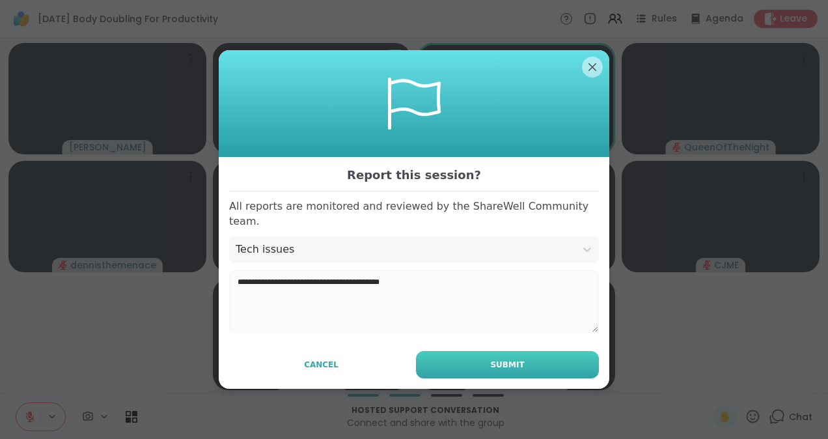
type textarea "**********"
click at [548, 360] on button "Submit" at bounding box center [507, 364] width 183 height 27
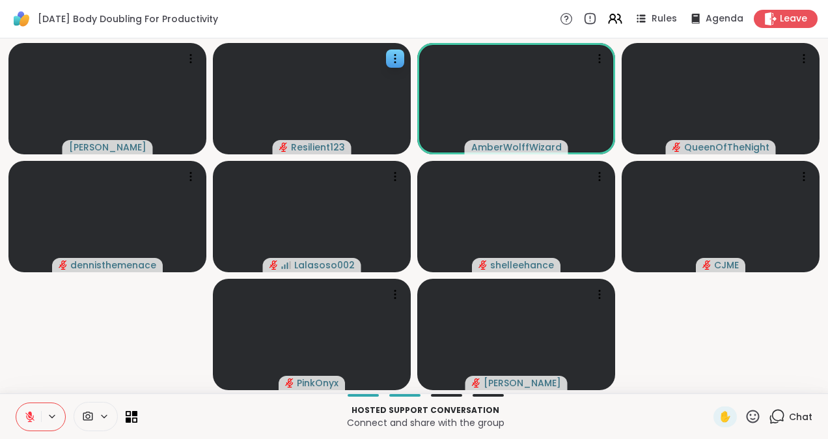
click at [104, 417] on icon at bounding box center [104, 416] width 5 height 3
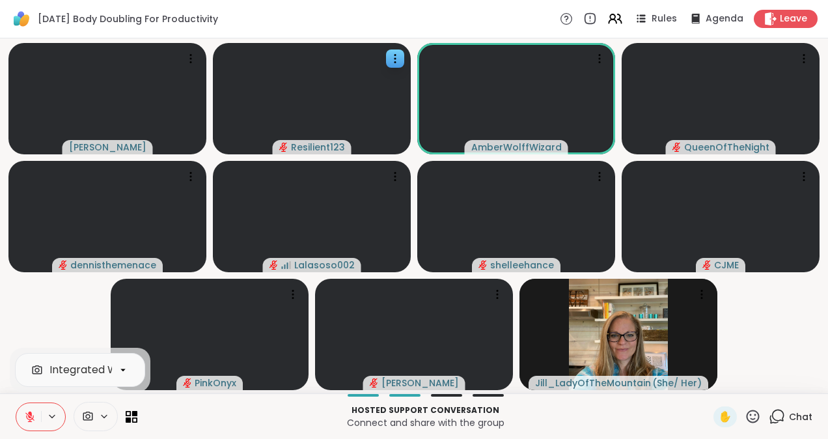
click at [122, 367] on icon at bounding box center [123, 370] width 12 height 12
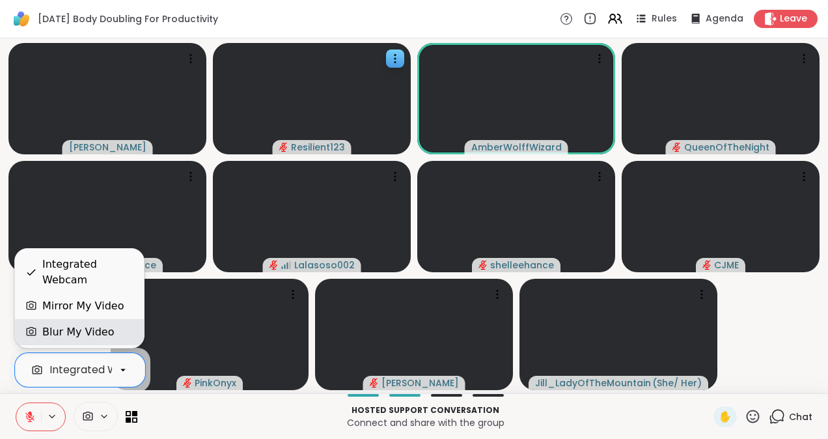
click at [86, 331] on div "Blur My Video" at bounding box center [78, 332] width 72 height 16
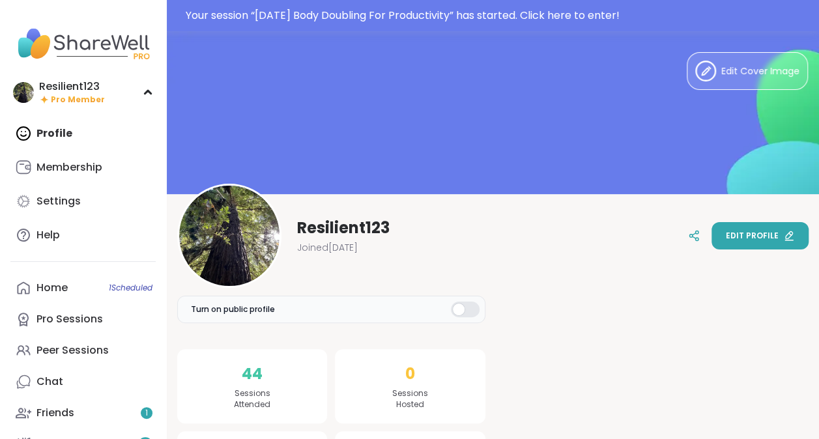
click at [746, 238] on span "Edit profile" at bounding box center [752, 236] width 53 height 12
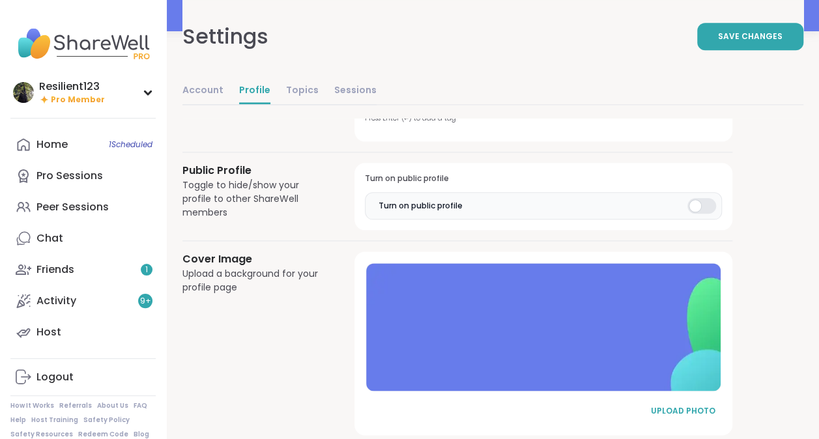
scroll to position [709, 0]
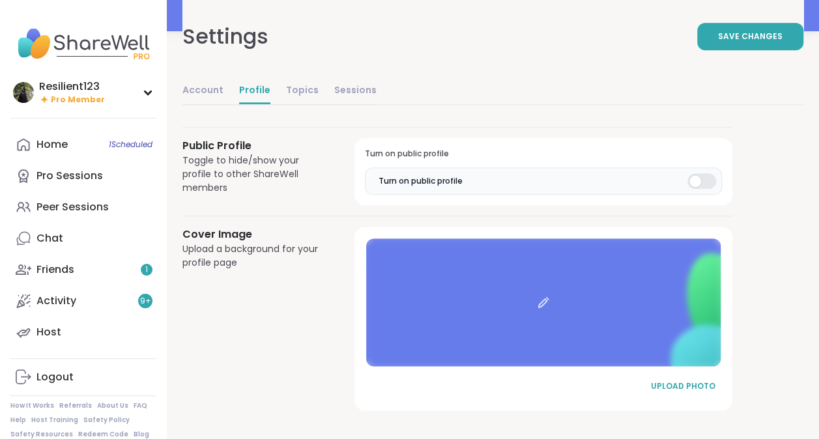
click at [590, 292] on div at bounding box center [543, 302] width 354 height 128
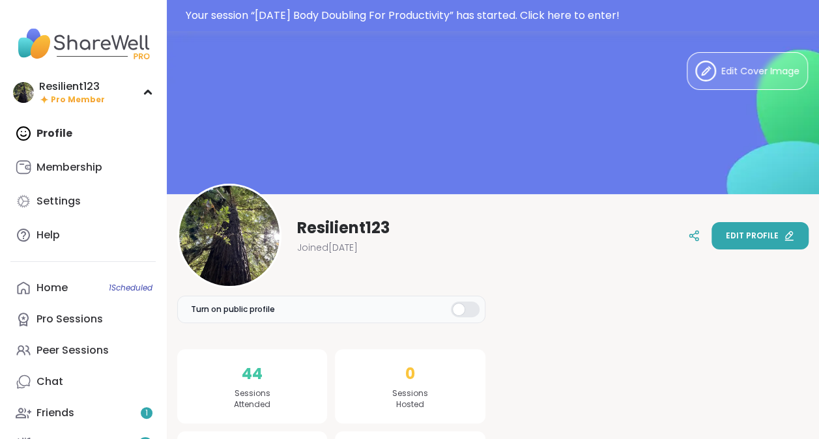
click at [791, 237] on icon at bounding box center [788, 236] width 10 height 10
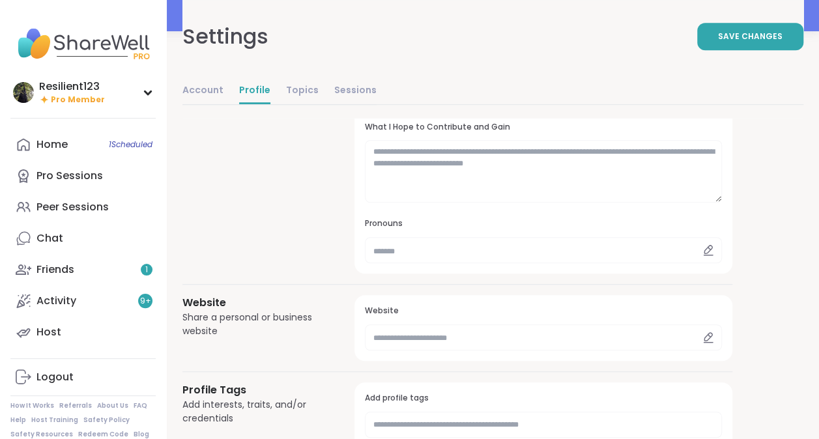
scroll to position [359, 0]
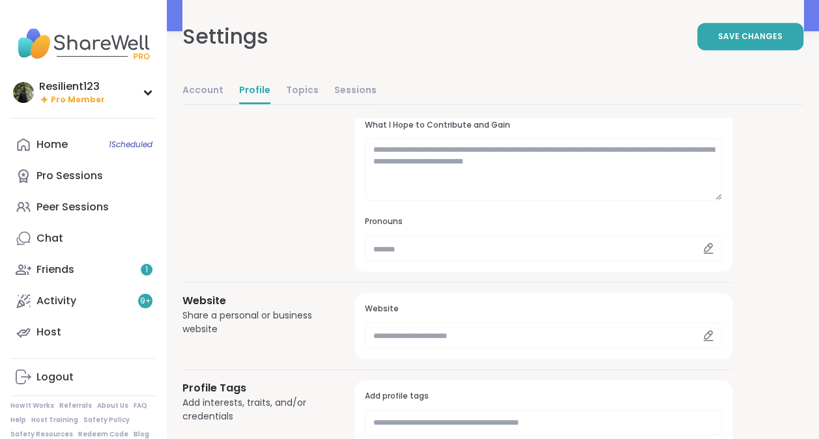
click at [706, 249] on icon at bounding box center [708, 248] width 12 height 12
click at [410, 236] on input "text" at bounding box center [543, 248] width 357 height 26
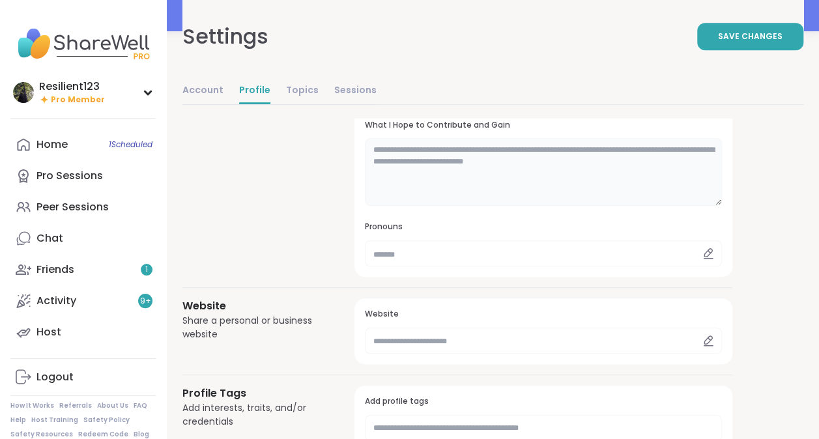
click at [714, 196] on textarea at bounding box center [543, 172] width 357 height 68
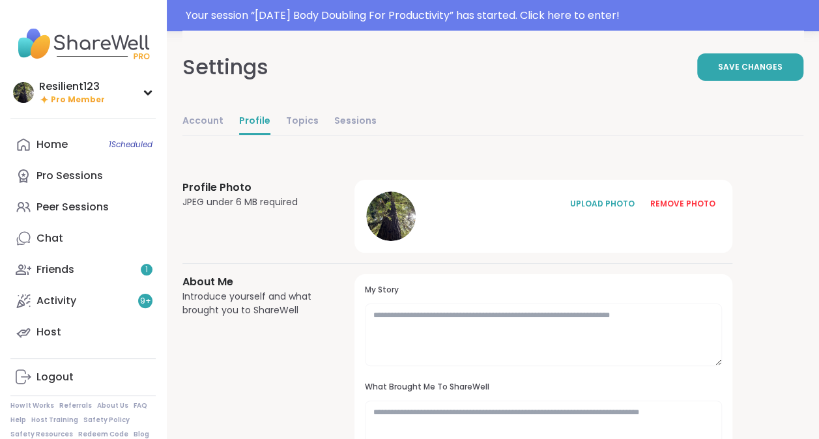
scroll to position [0, 0]
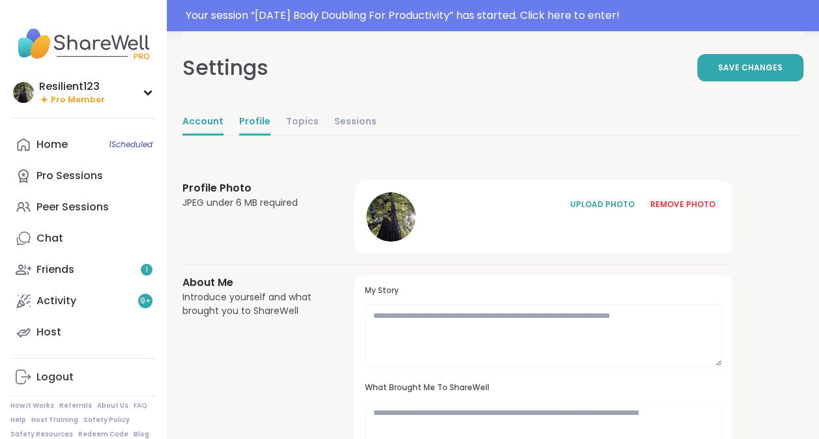
click at [204, 129] on link "Account" at bounding box center [202, 122] width 41 height 26
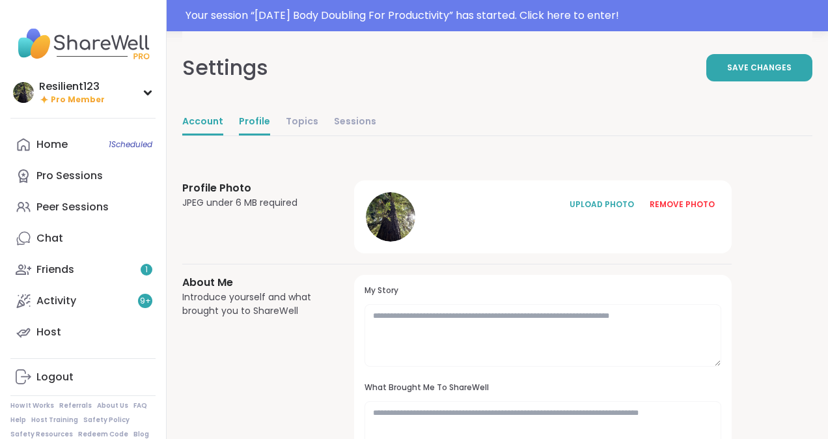
select select "**"
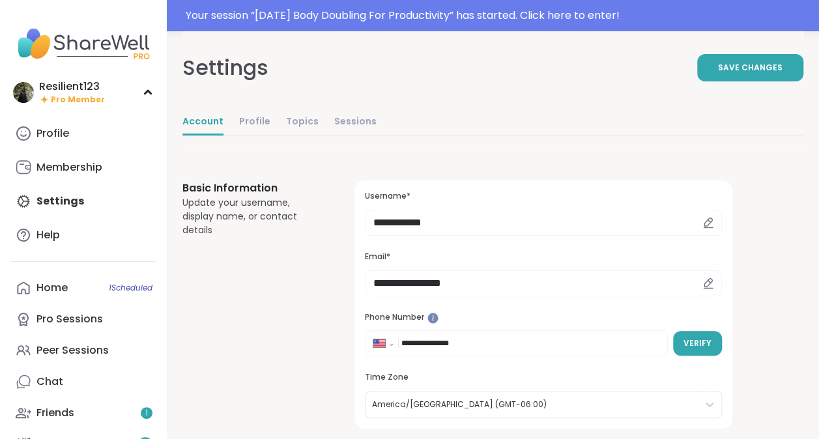
click at [698, 222] on div at bounding box center [707, 223] width 27 height 26
click at [711, 222] on icon at bounding box center [708, 223] width 12 height 12
click at [409, 225] on input "**********" at bounding box center [543, 223] width 357 height 26
click at [408, 223] on input "**********" at bounding box center [543, 223] width 357 height 26
click at [746, 66] on span "Save Changes" at bounding box center [750, 68] width 64 height 12
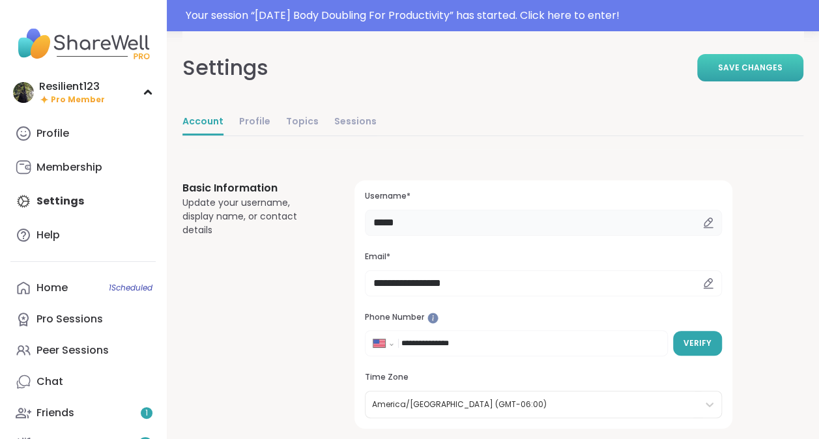
click at [430, 227] on input "*****" at bounding box center [543, 223] width 357 height 26
click at [756, 68] on span "Save Changes" at bounding box center [750, 68] width 64 height 12
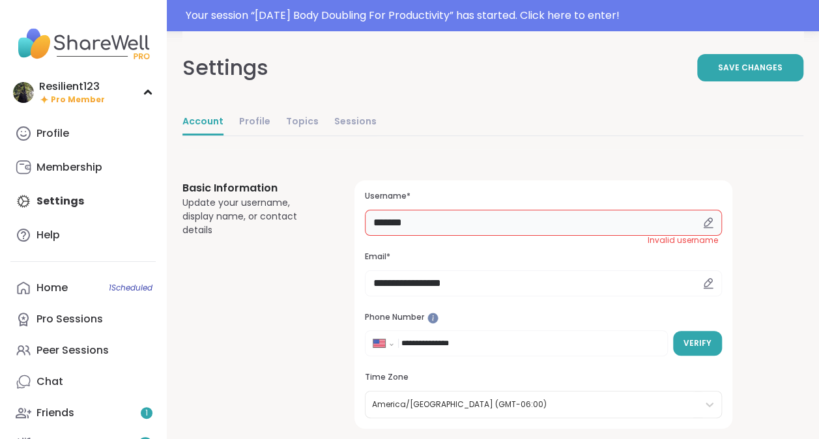
click at [449, 220] on input "*******" at bounding box center [543, 223] width 357 height 26
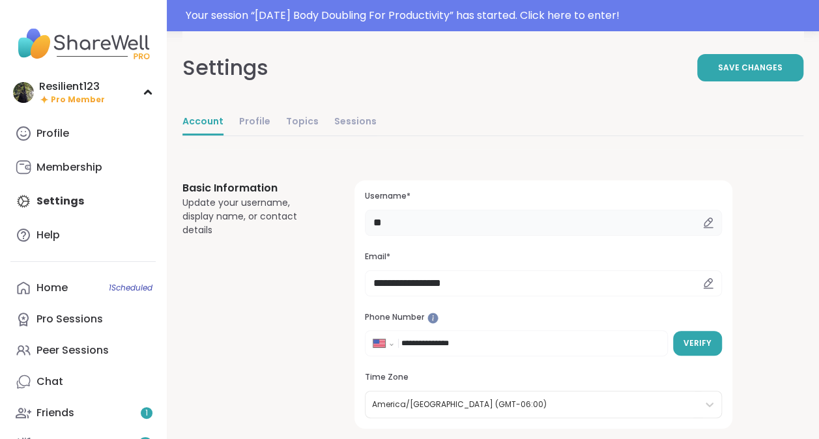
type input "*"
click at [708, 222] on icon at bounding box center [708, 223] width 12 height 12
click at [459, 225] on input "*" at bounding box center [543, 223] width 357 height 26
click at [742, 66] on span "Save Changes" at bounding box center [750, 68] width 64 height 12
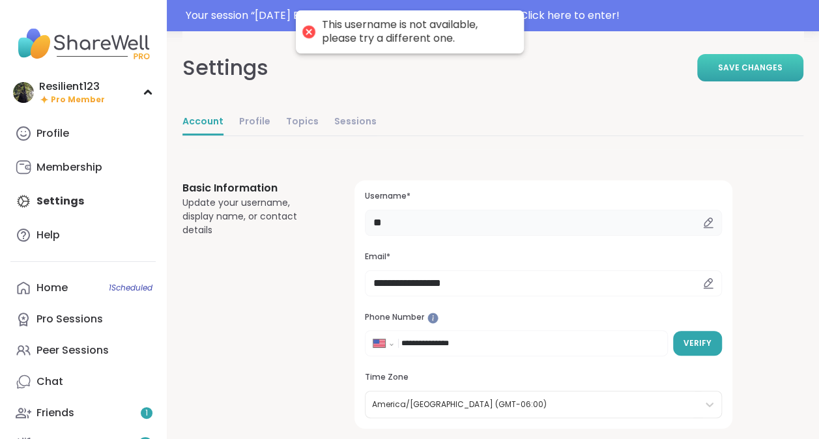
click at [412, 229] on input "**" at bounding box center [543, 223] width 357 height 26
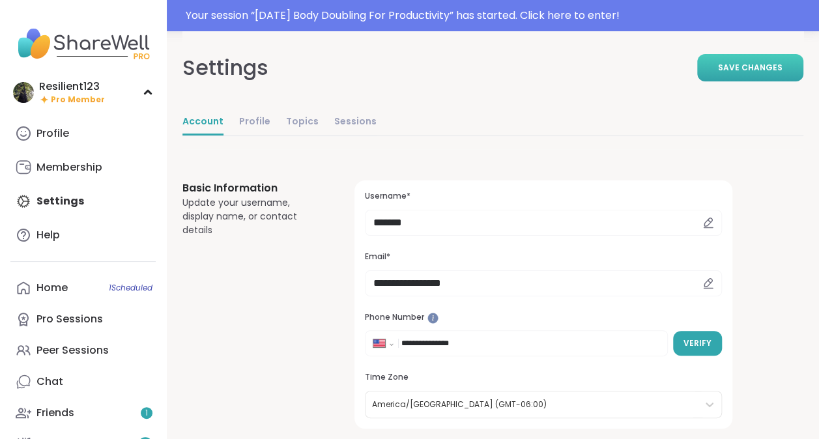
click at [750, 65] on span "Save Changes" at bounding box center [750, 68] width 64 height 12
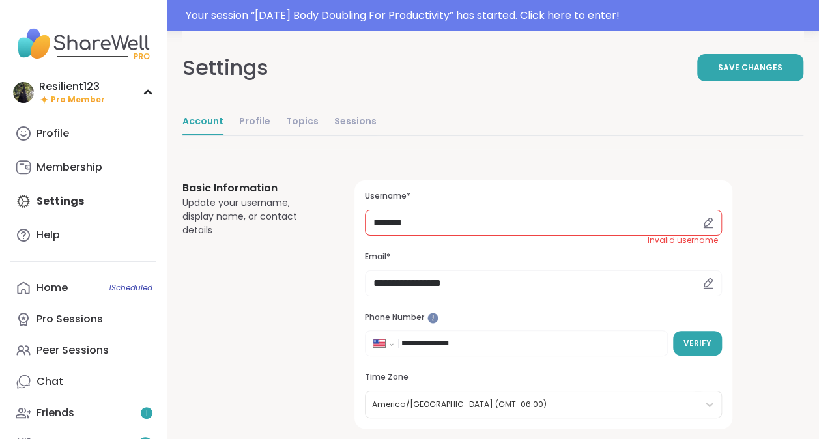
click at [716, 220] on div at bounding box center [707, 223] width 27 height 26
click at [434, 224] on input "*******" at bounding box center [543, 223] width 357 height 26
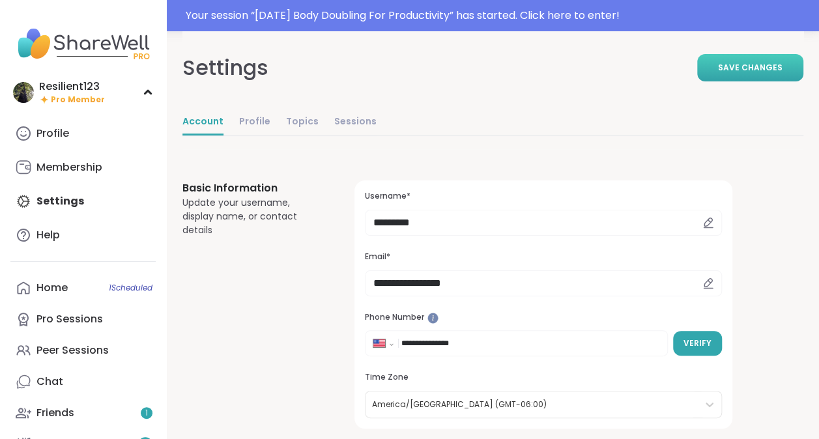
click at [749, 65] on span "Save Changes" at bounding box center [750, 68] width 64 height 12
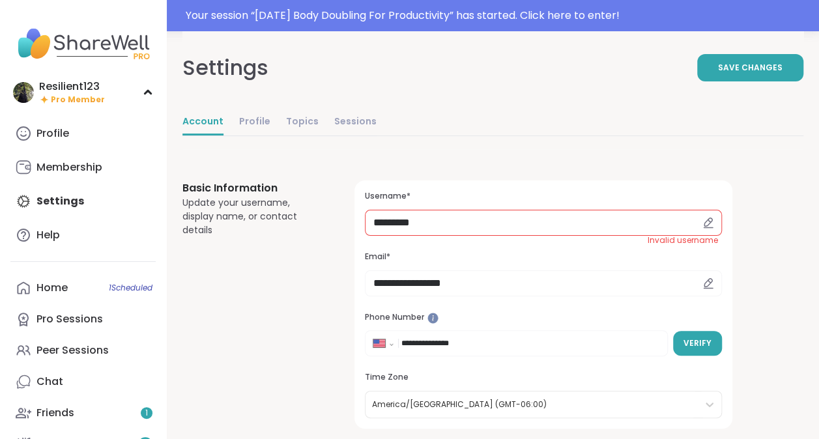
click at [714, 224] on div at bounding box center [707, 223] width 27 height 26
click at [709, 219] on icon at bounding box center [708, 223] width 12 height 12
click at [447, 225] on input "*********" at bounding box center [543, 223] width 357 height 26
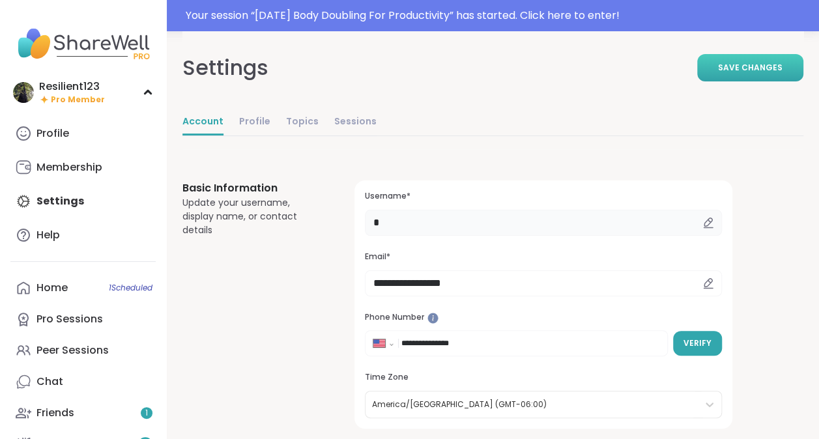
type input "*"
click at [750, 72] on span "Save Changes" at bounding box center [750, 68] width 64 height 12
